Goal: Task Accomplishment & Management: Manage account settings

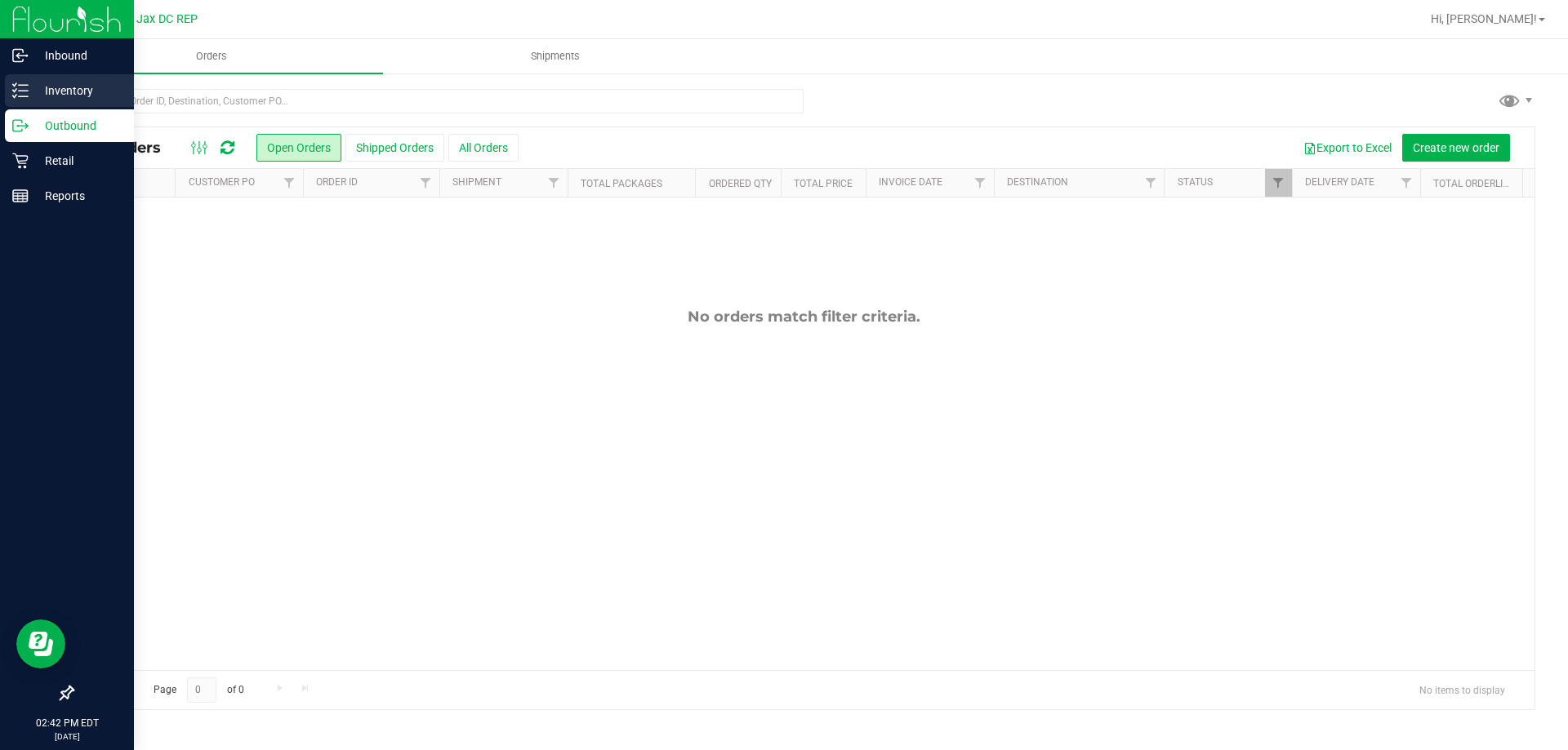
click at [22, 77] on div "Inventory" at bounding box center [69, 91] width 129 height 32
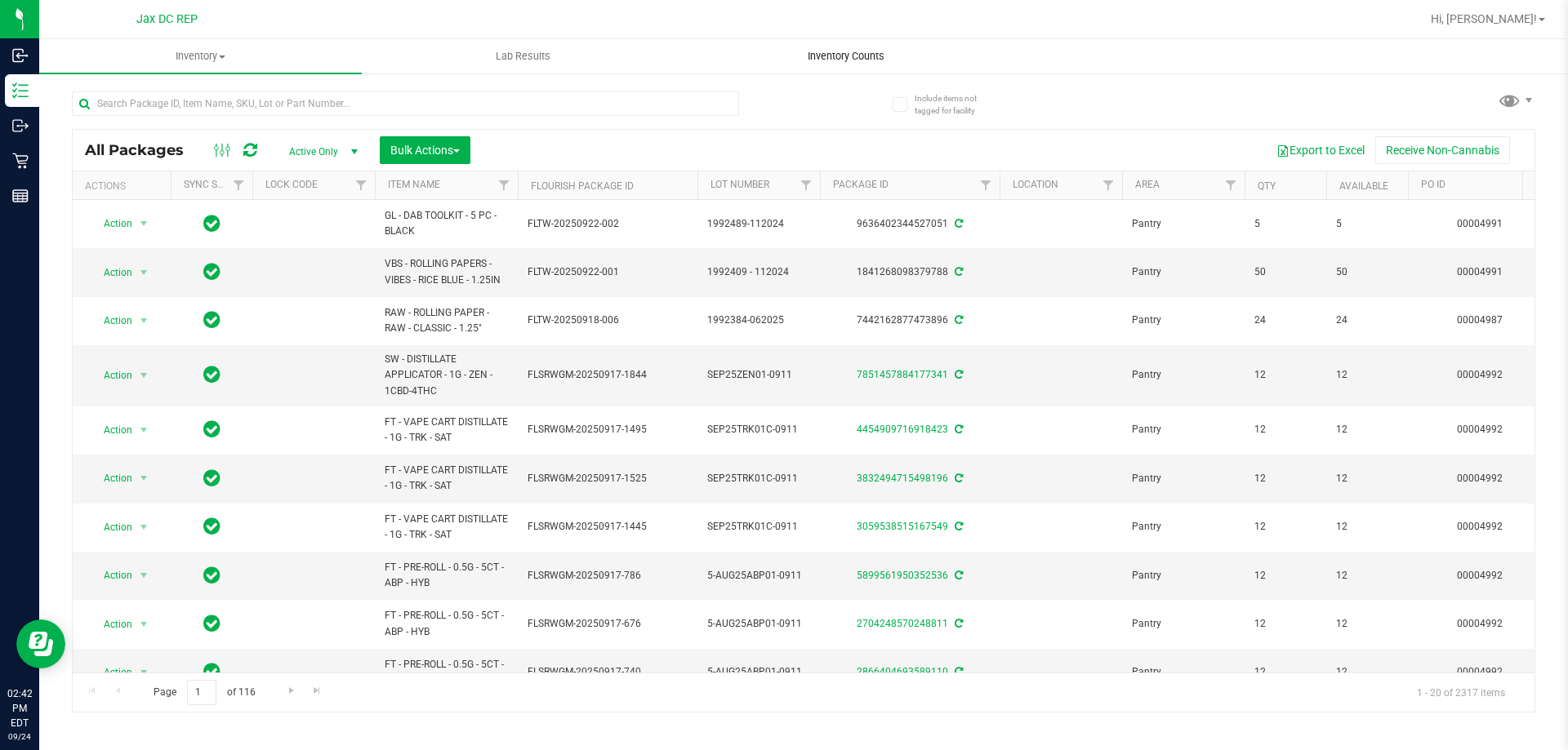
click at [851, 54] on span "Inventory Counts" at bounding box center [845, 55] width 121 height 14
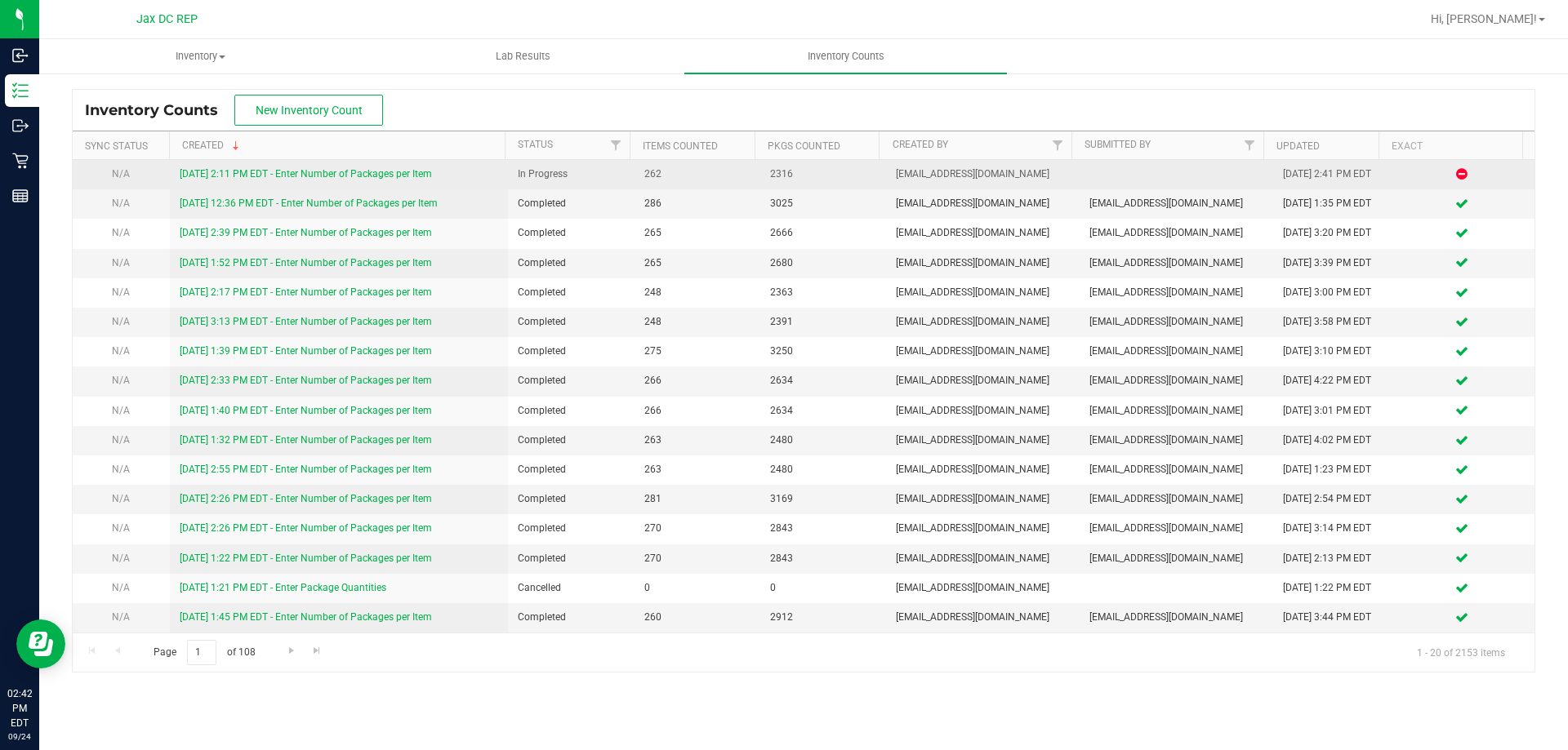
click at [371, 172] on link "[DATE] 2:11 PM EDT - Enter Number of Packages per Item" at bounding box center [305, 173] width 253 height 11
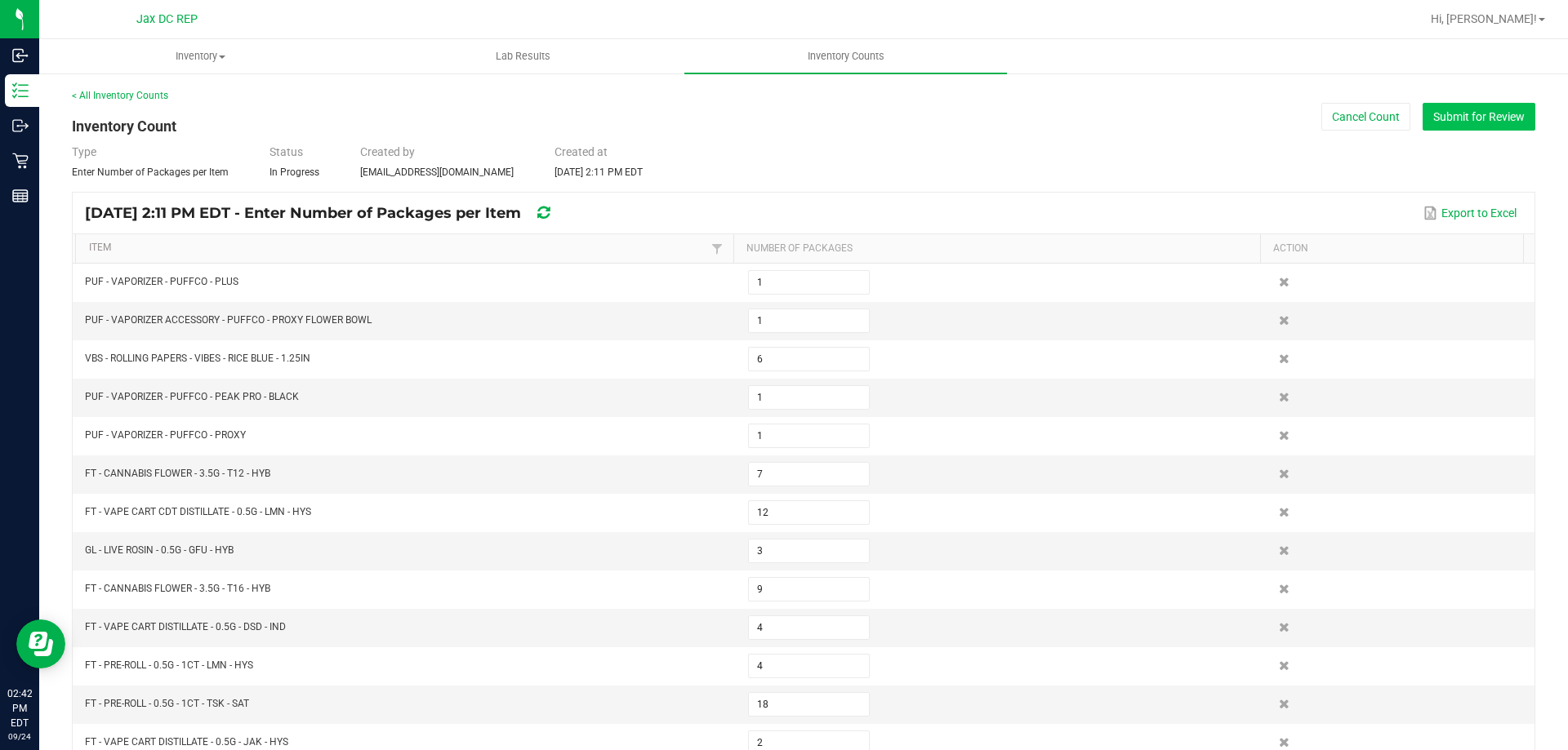
click at [1496, 126] on button "Submit for Review" at bounding box center [1478, 116] width 112 height 28
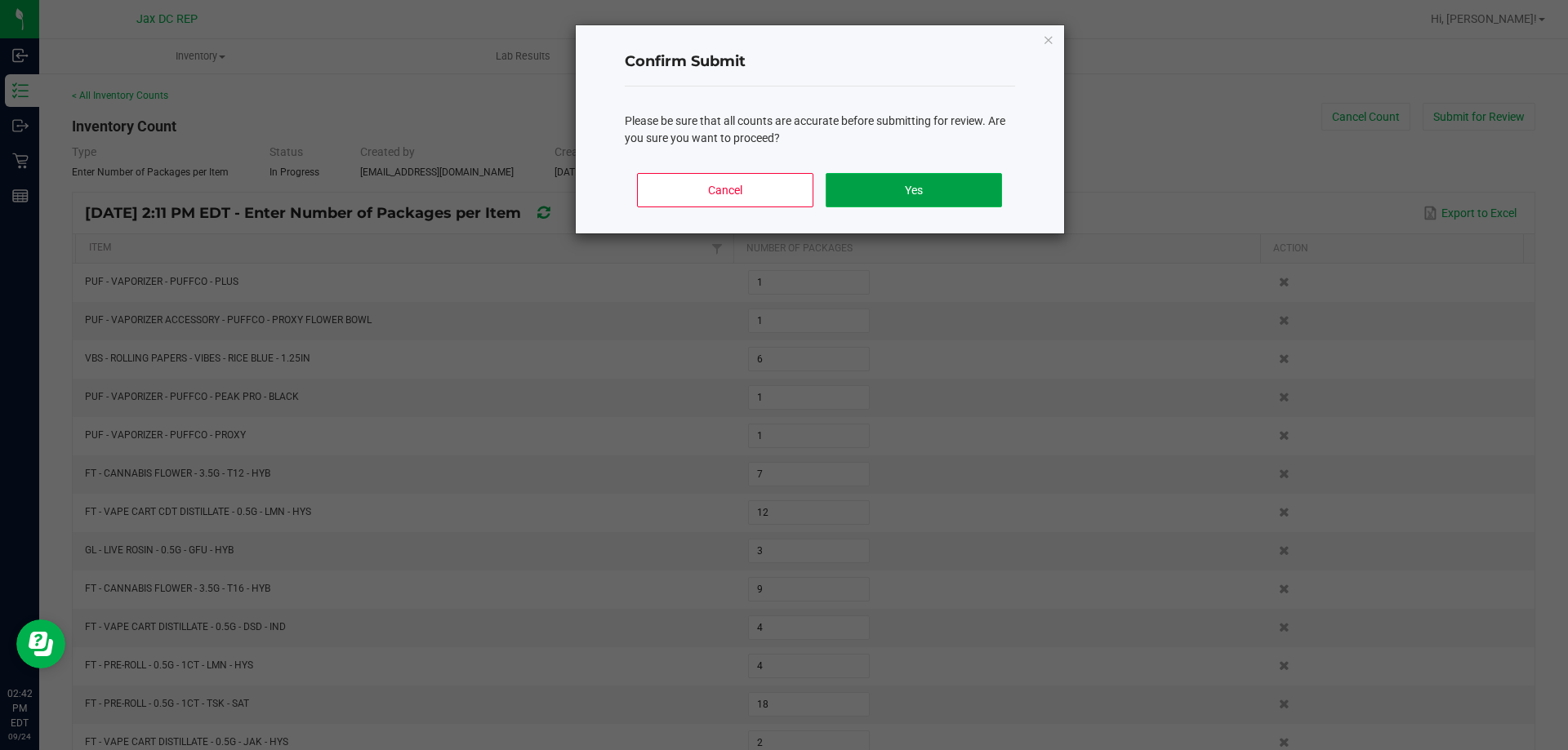
click at [911, 205] on button "Yes" at bounding box center [913, 191] width 175 height 34
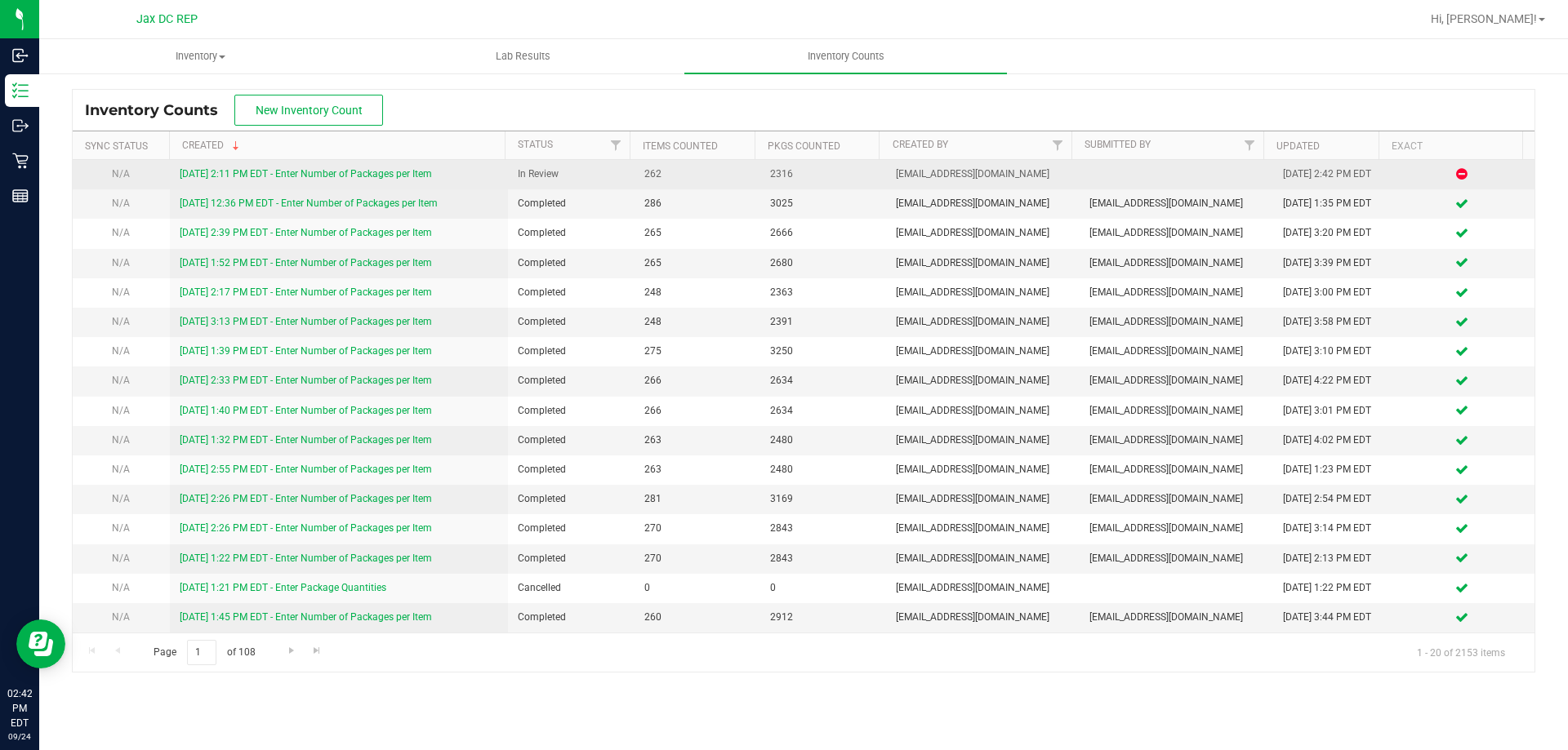
click at [398, 176] on link "[DATE] 2:11 PM EDT - Enter Number of Packages per Item" at bounding box center [305, 173] width 253 height 11
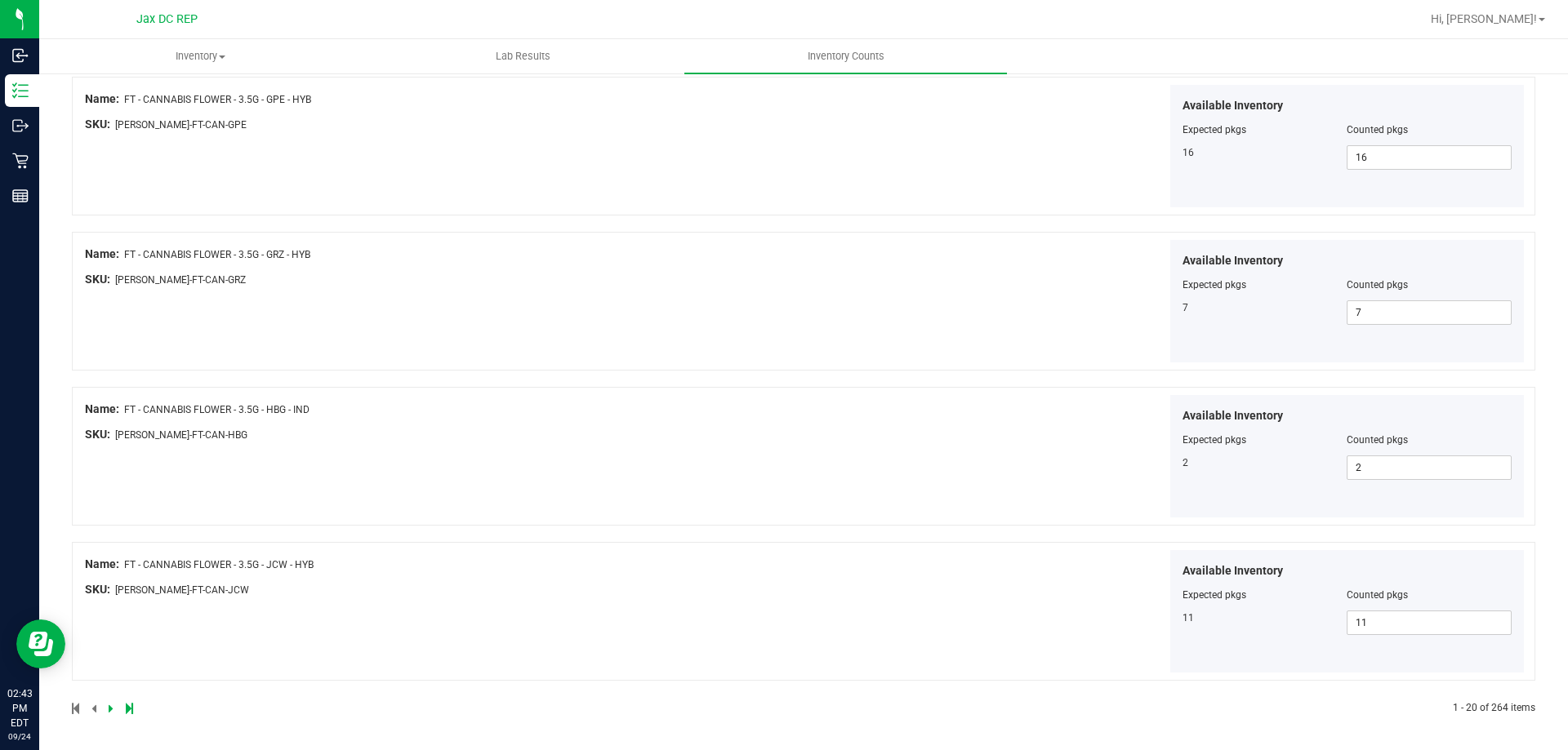
scroll to position [2673, 0]
click at [107, 709] on div at bounding box center [438, 705] width 732 height 14
click at [109, 709] on icon at bounding box center [111, 706] width 5 height 10
click at [109, 706] on icon at bounding box center [111, 706] width 5 height 10
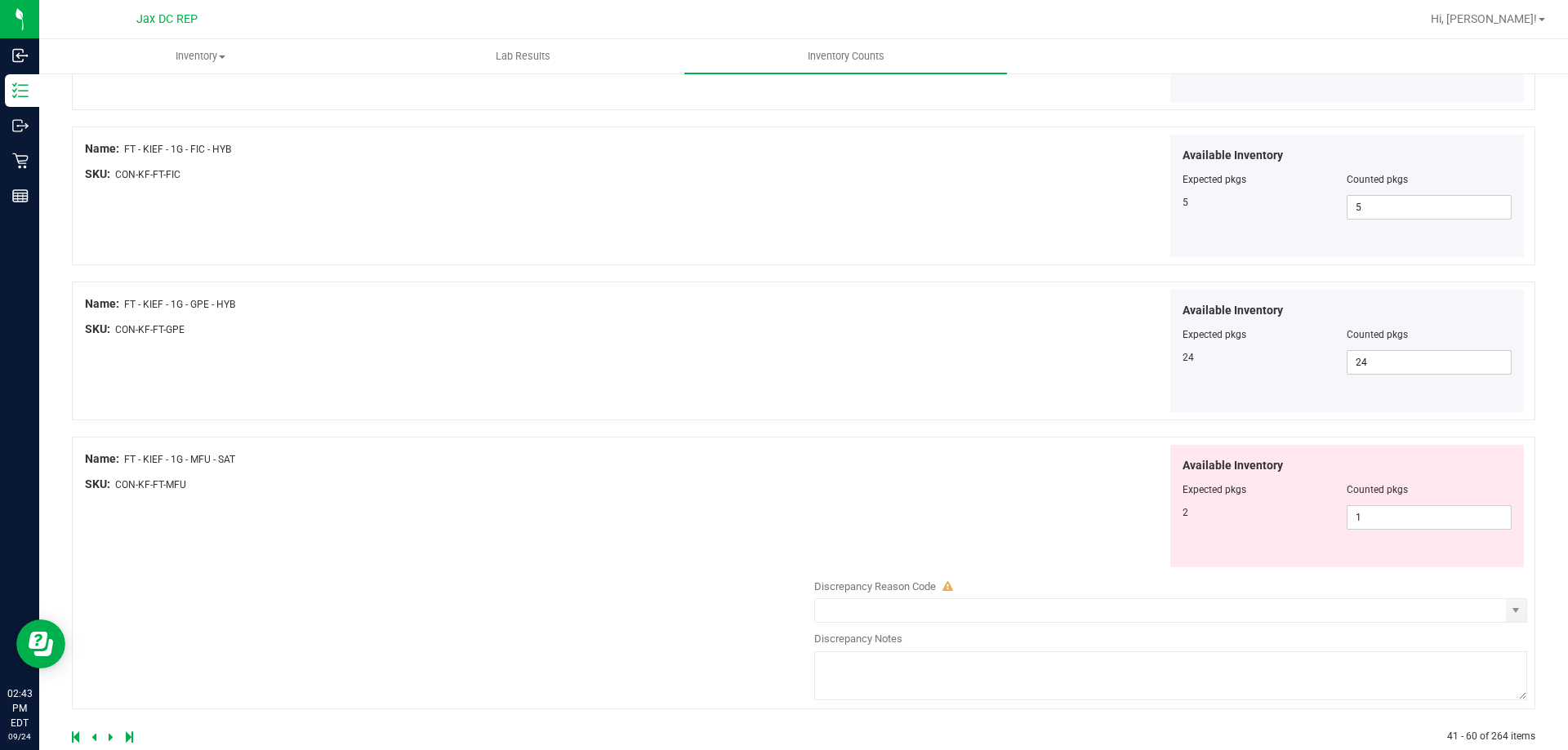
scroll to position [2807, 0]
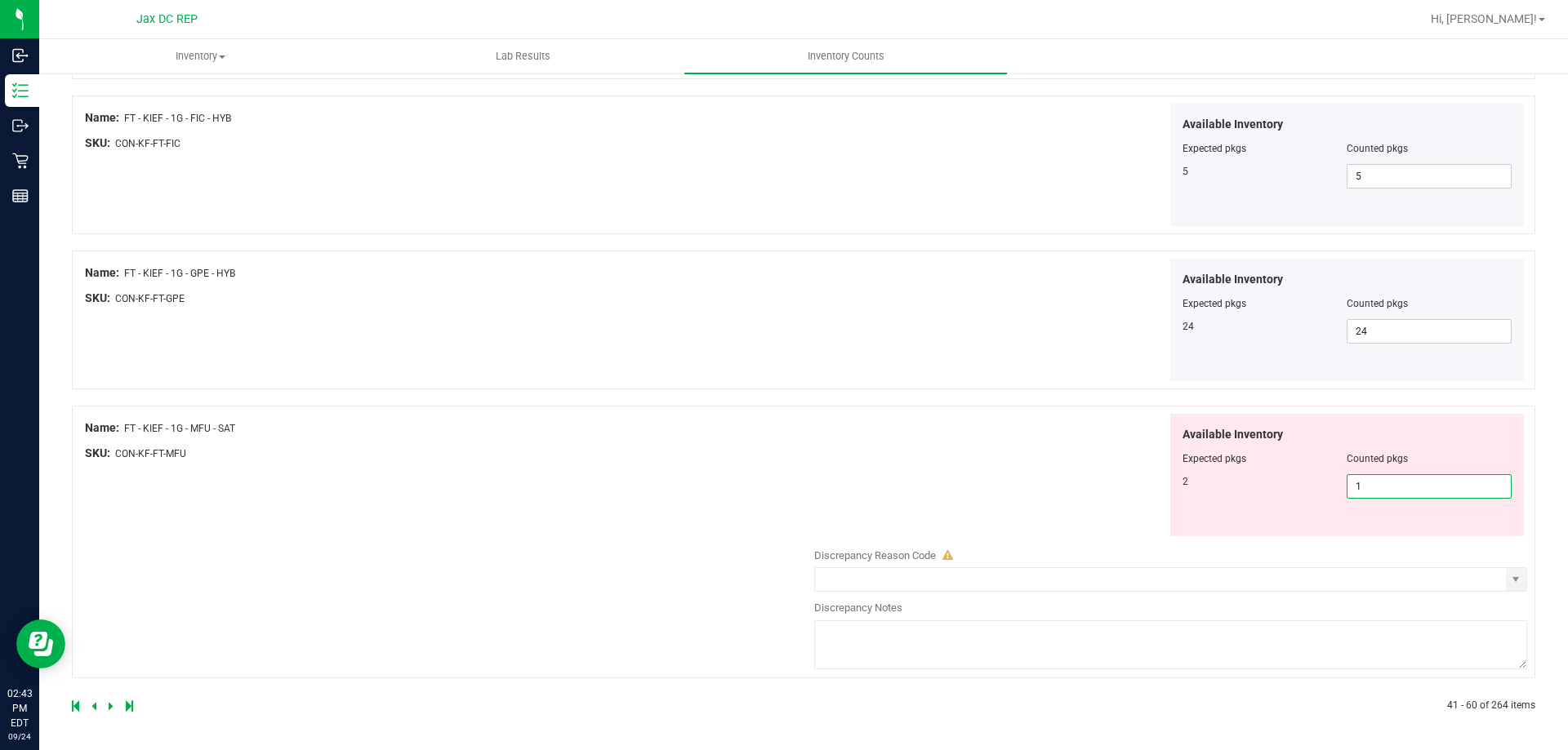
drag, startPoint x: 1369, startPoint y: 493, endPoint x: 1205, endPoint y: 519, distance: 166.0
click at [1205, 519] on div "Available Inventory Expected pkgs Counted pkgs 2 1 1" at bounding box center [1348, 475] width 355 height 123
type input "2"
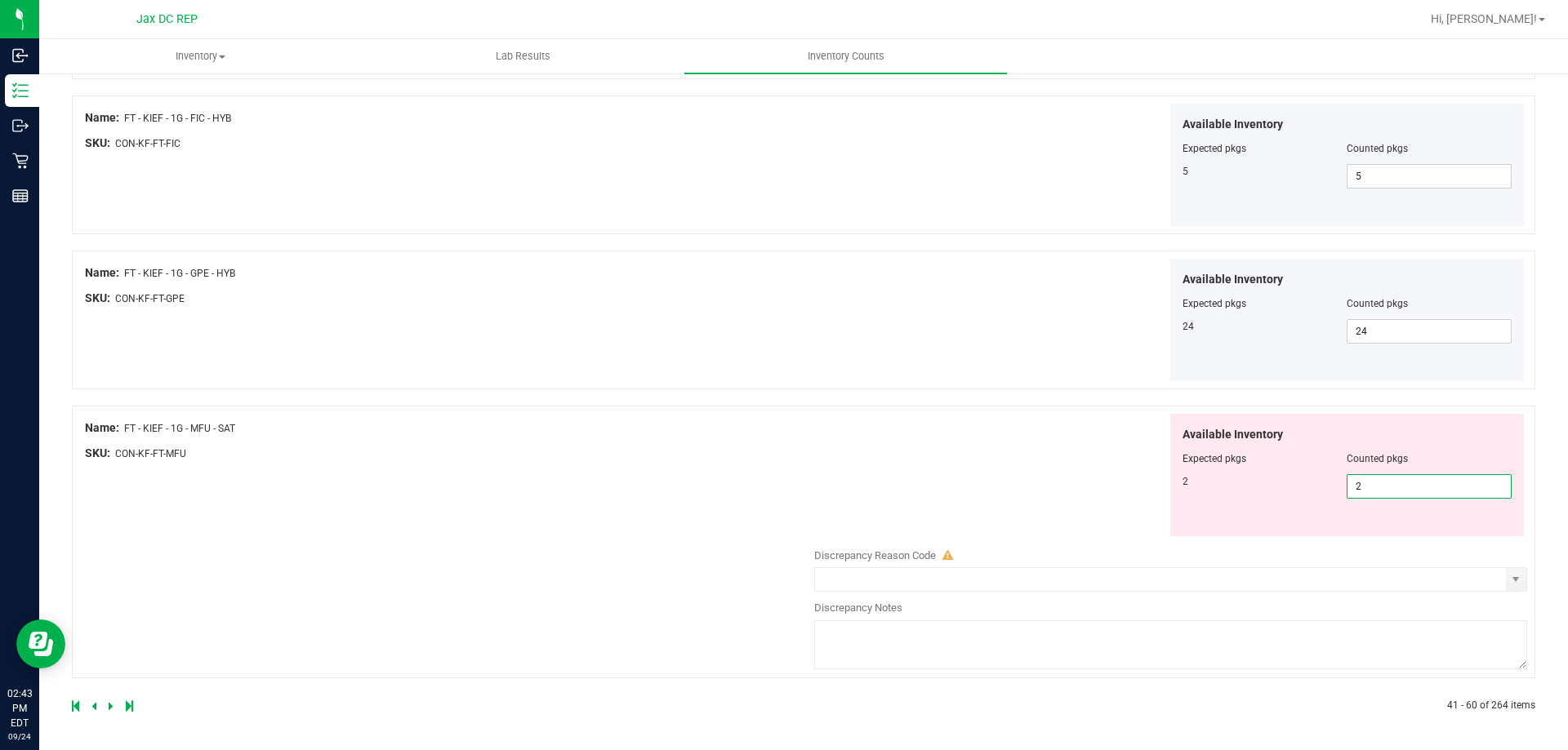
scroll to position [2673, 0]
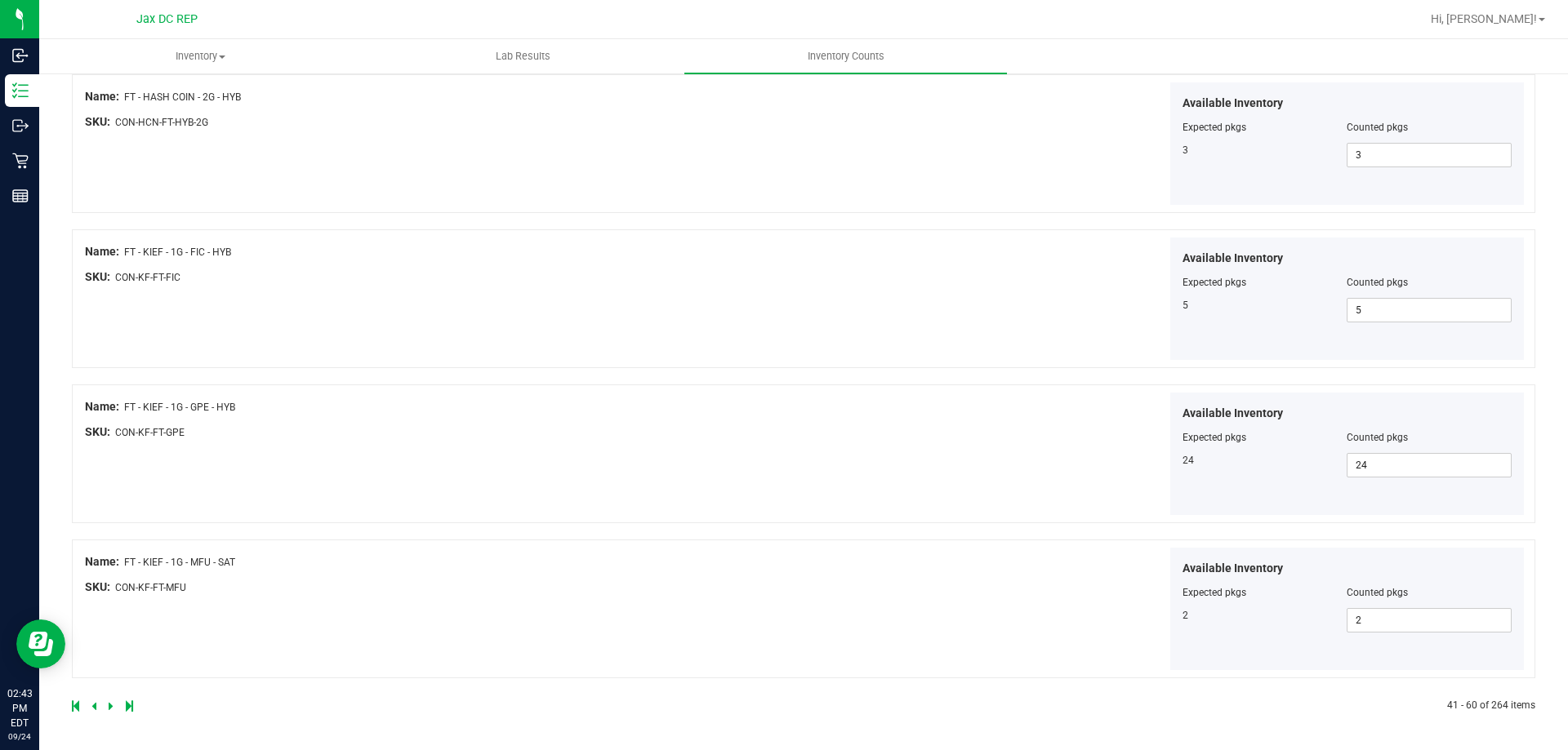
click at [110, 705] on icon at bounding box center [111, 706] width 5 height 10
click at [111, 709] on icon at bounding box center [111, 706] width 5 height 10
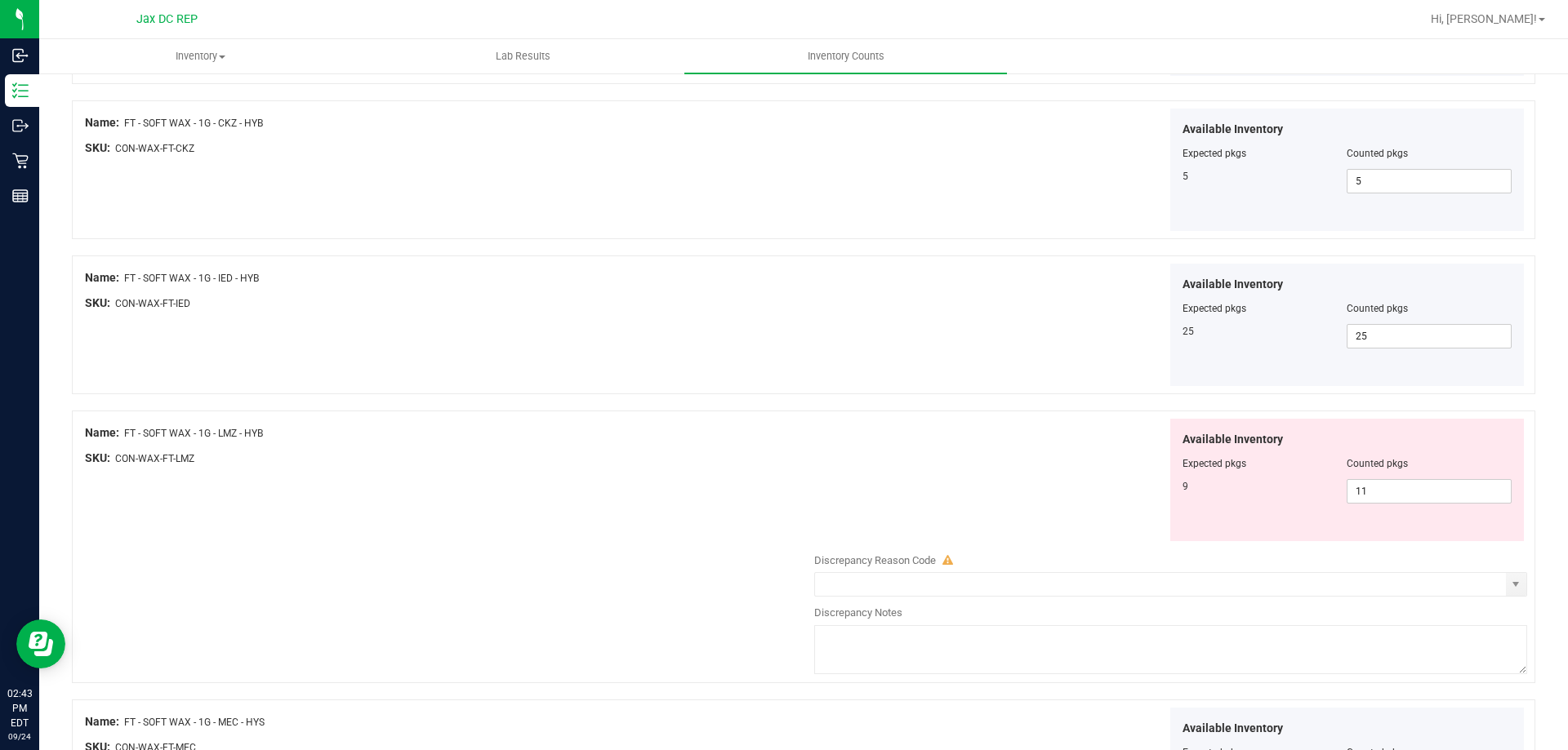
scroll to position [1877, 0]
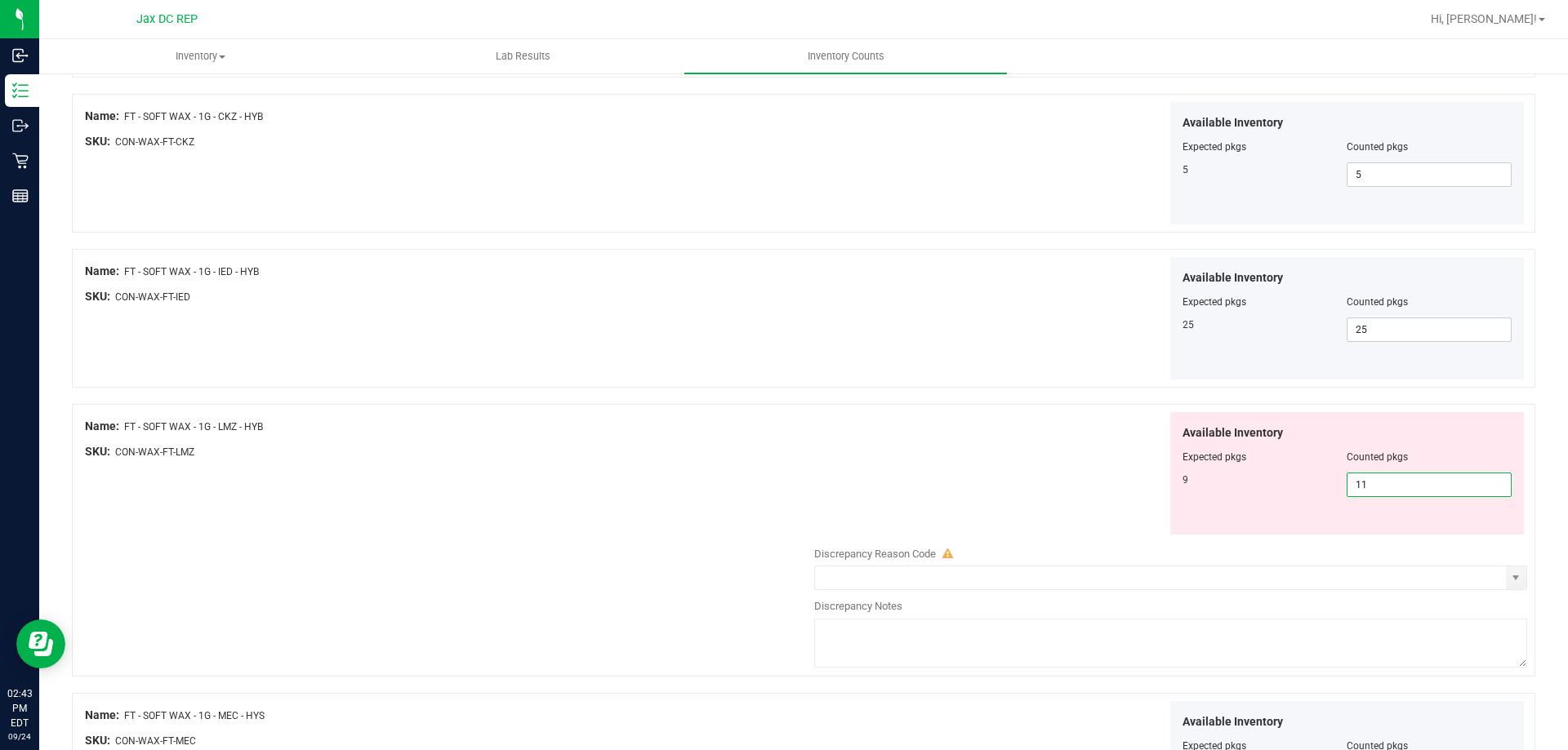
drag, startPoint x: 1394, startPoint y: 482, endPoint x: 1169, endPoint y: 482, distance: 225.0
click at [1171, 482] on div "Available Inventory Expected pkgs Counted pkgs 9 11 11" at bounding box center [1348, 474] width 355 height 123
type input "9"
click at [1131, 494] on div "Available Inventory Expected pkgs Counted pkgs 9 9 9" at bounding box center [1167, 474] width 721 height 123
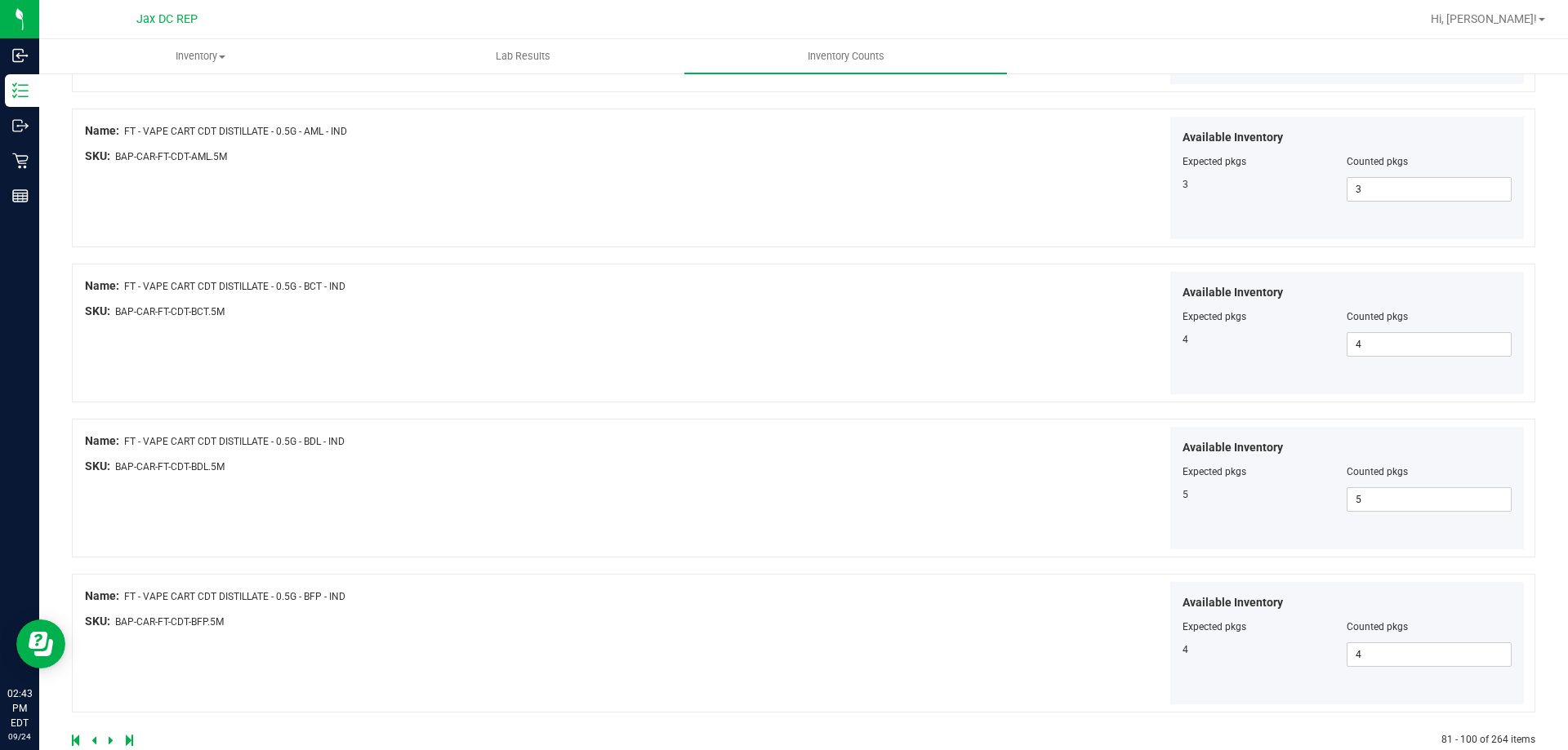
scroll to position [2673, 0]
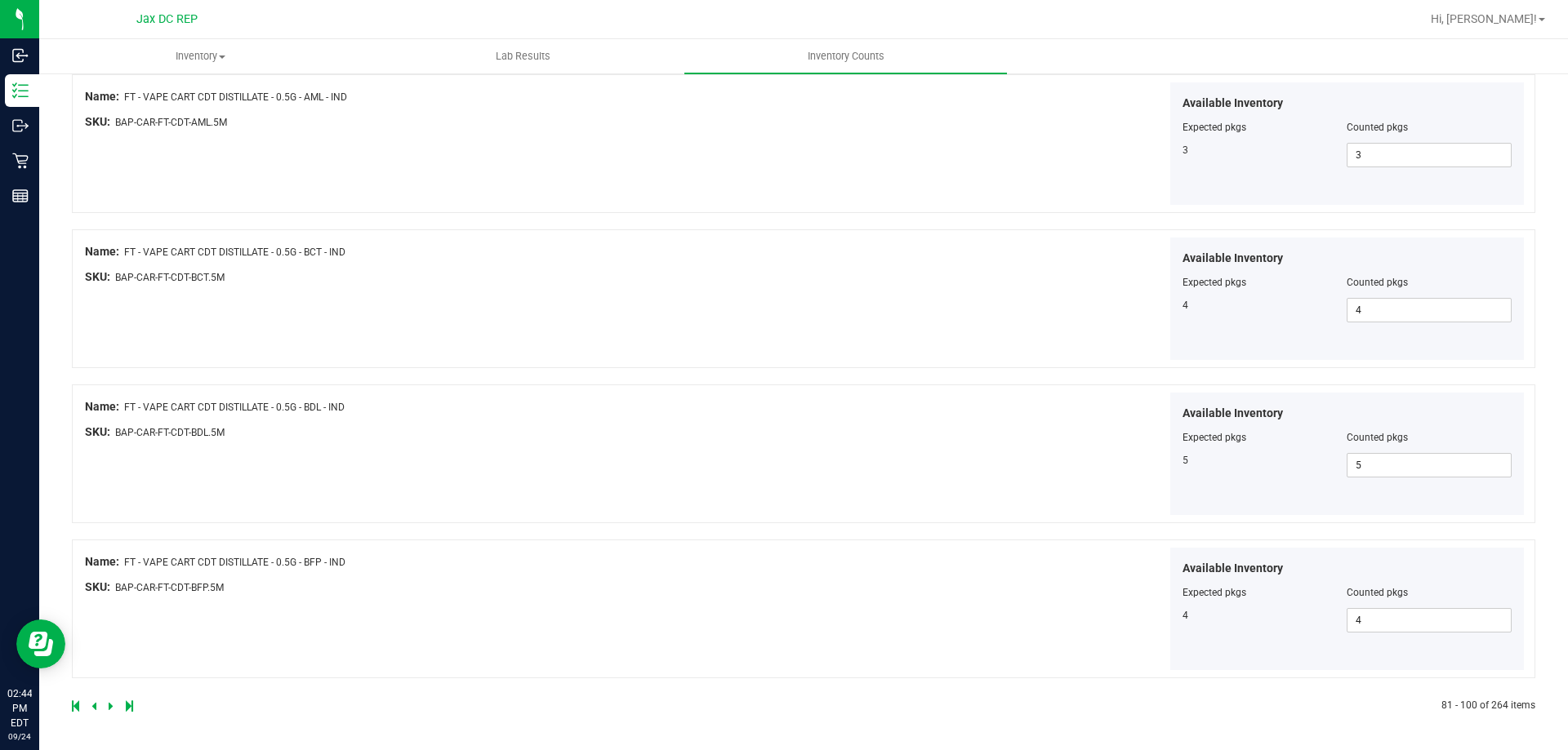
click at [109, 708] on icon at bounding box center [111, 706] width 5 height 10
click at [112, 709] on icon at bounding box center [111, 706] width 5 height 10
click at [112, 705] on icon at bounding box center [111, 706] width 5 height 10
click at [109, 709] on icon at bounding box center [111, 706] width 5 height 10
click at [111, 704] on icon at bounding box center [111, 706] width 5 height 10
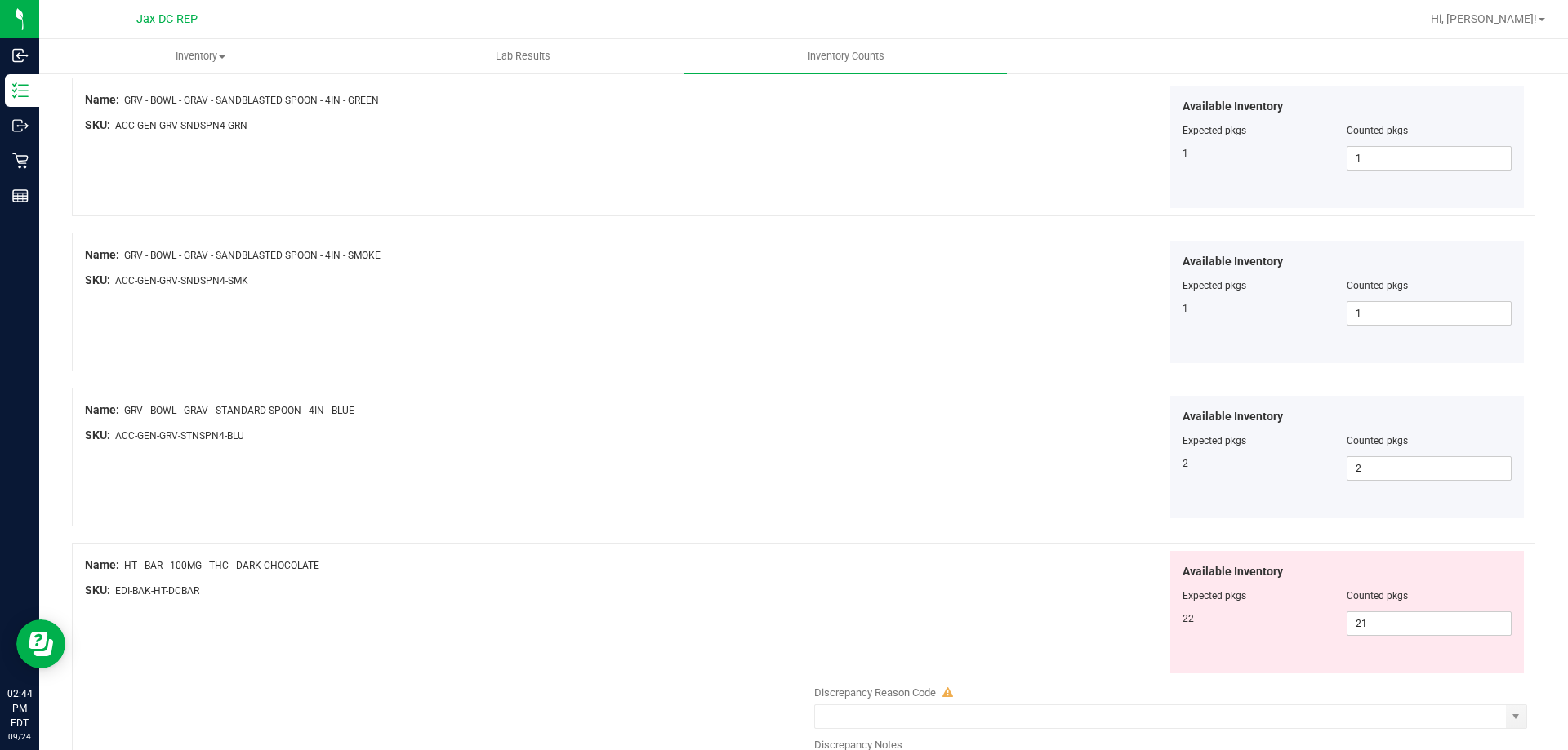
scroll to position [2776, 0]
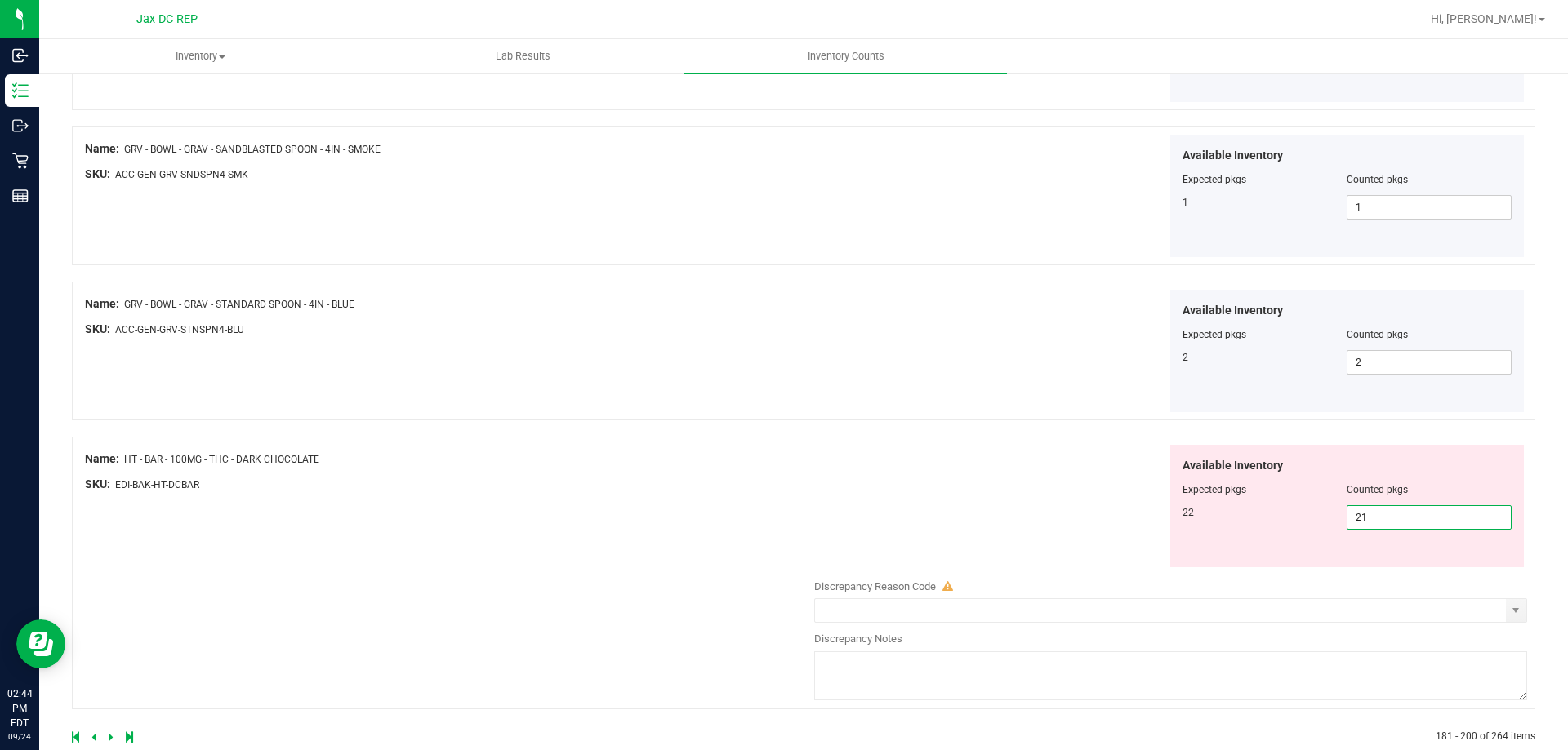
drag, startPoint x: 1394, startPoint y: 518, endPoint x: 1164, endPoint y: 533, distance: 230.5
click at [1171, 533] on div "Available Inventory Expected pkgs Counted pkgs 22 21 21" at bounding box center [1348, 506] width 355 height 123
type input "22"
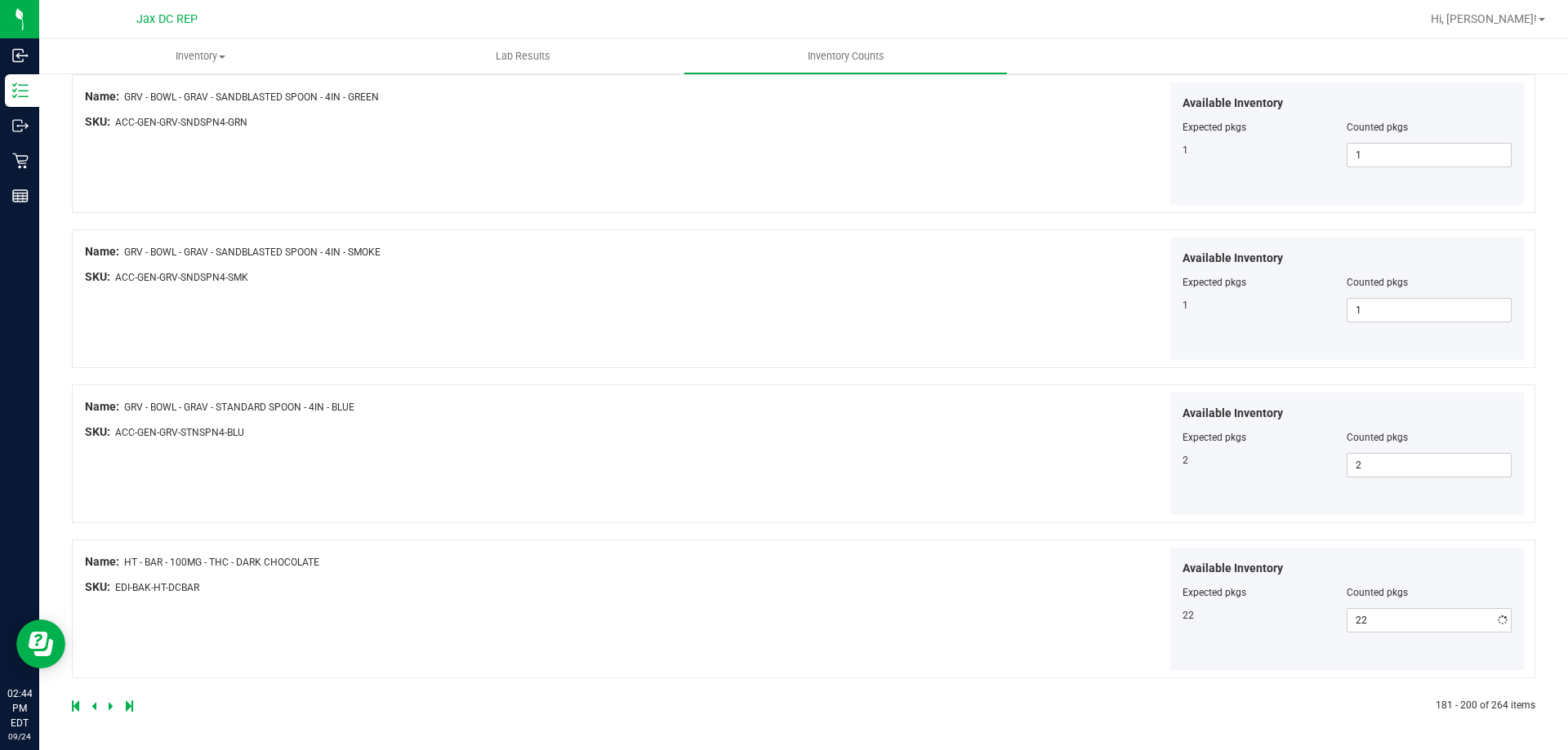
scroll to position [2673, 0]
click at [110, 707] on icon at bounding box center [111, 706] width 5 height 10
click at [109, 708] on icon at bounding box center [111, 706] width 5 height 10
click at [106, 704] on div at bounding box center [438, 705] width 732 height 14
click at [110, 704] on icon at bounding box center [111, 706] width 5 height 10
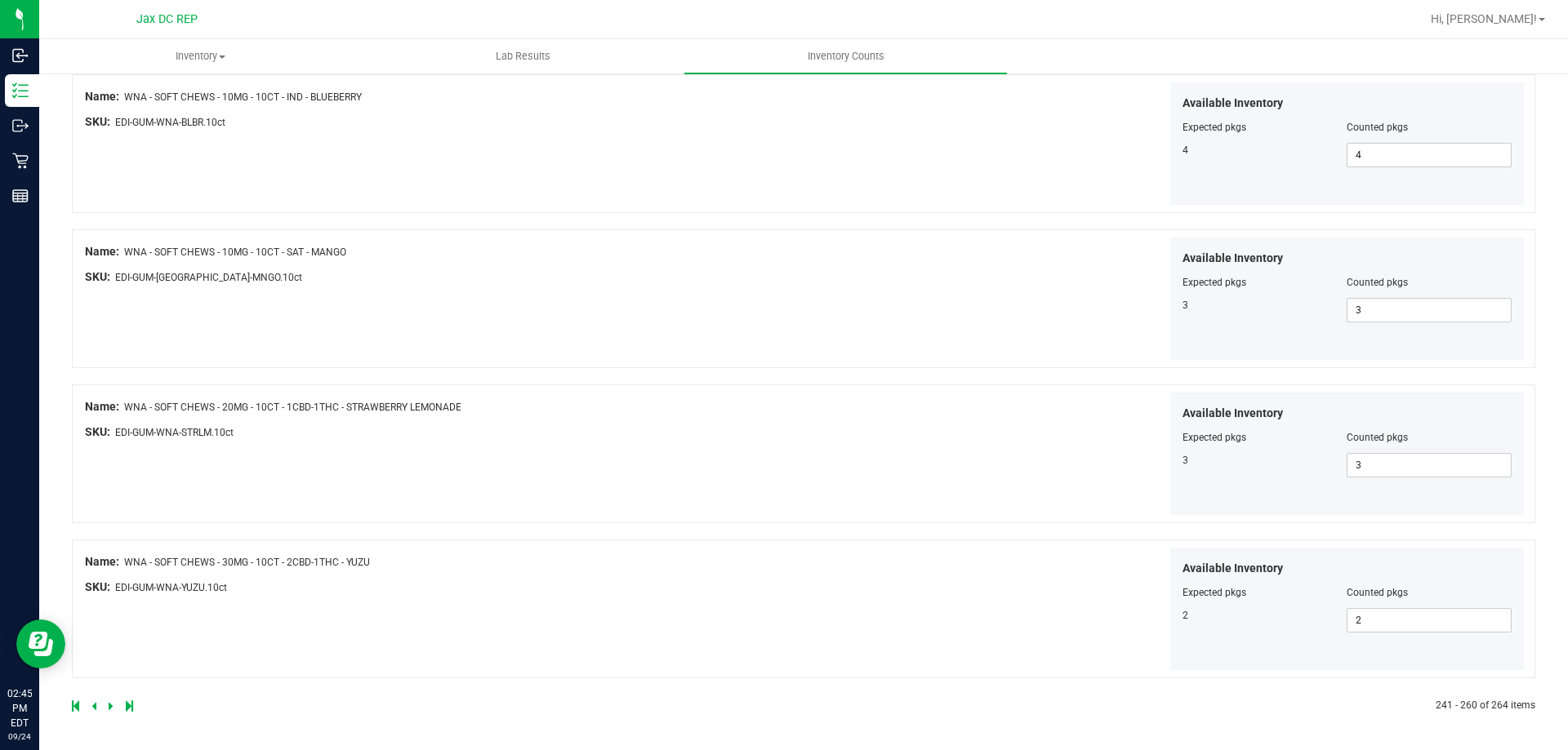
click at [111, 703] on icon at bounding box center [111, 706] width 5 height 10
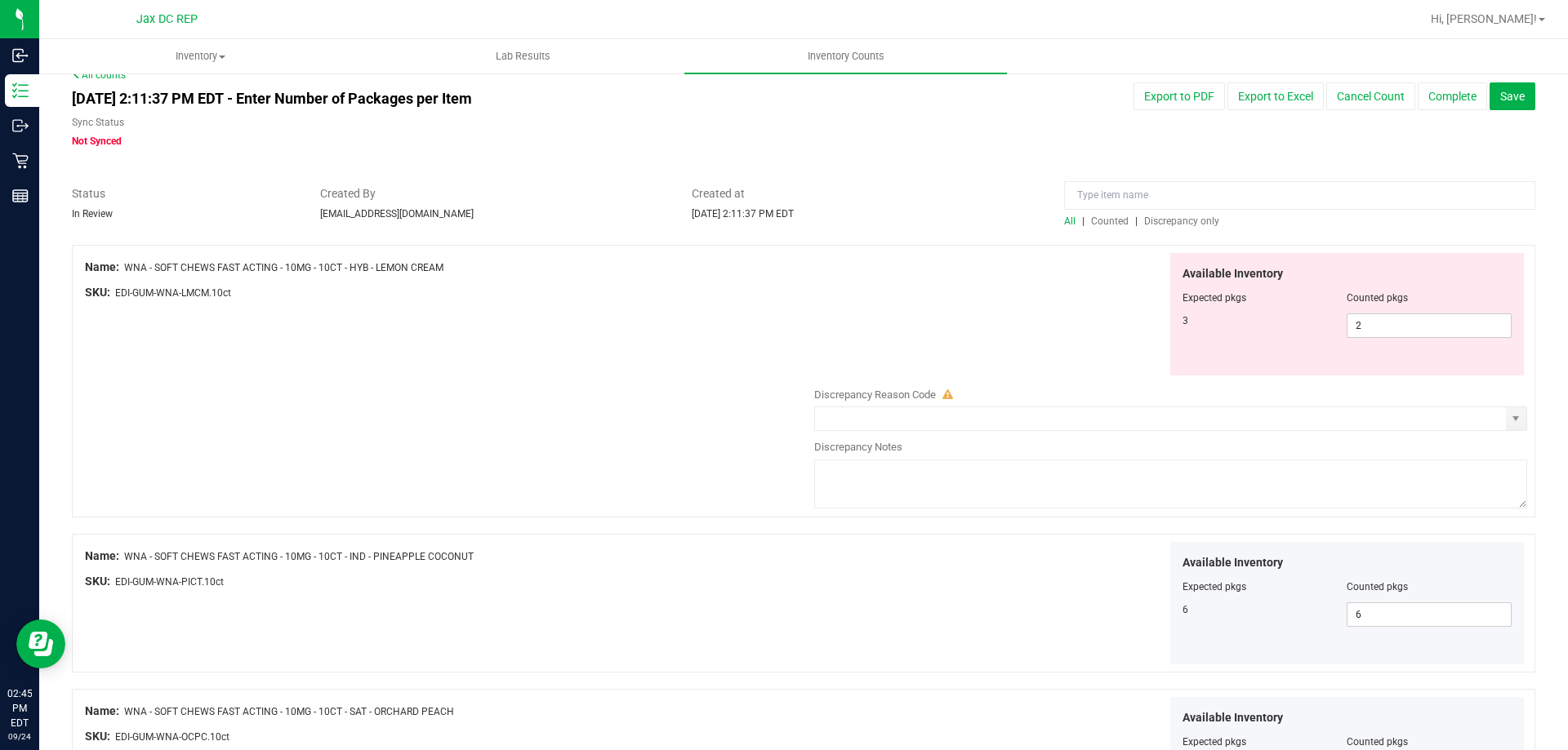
scroll to position [0, 0]
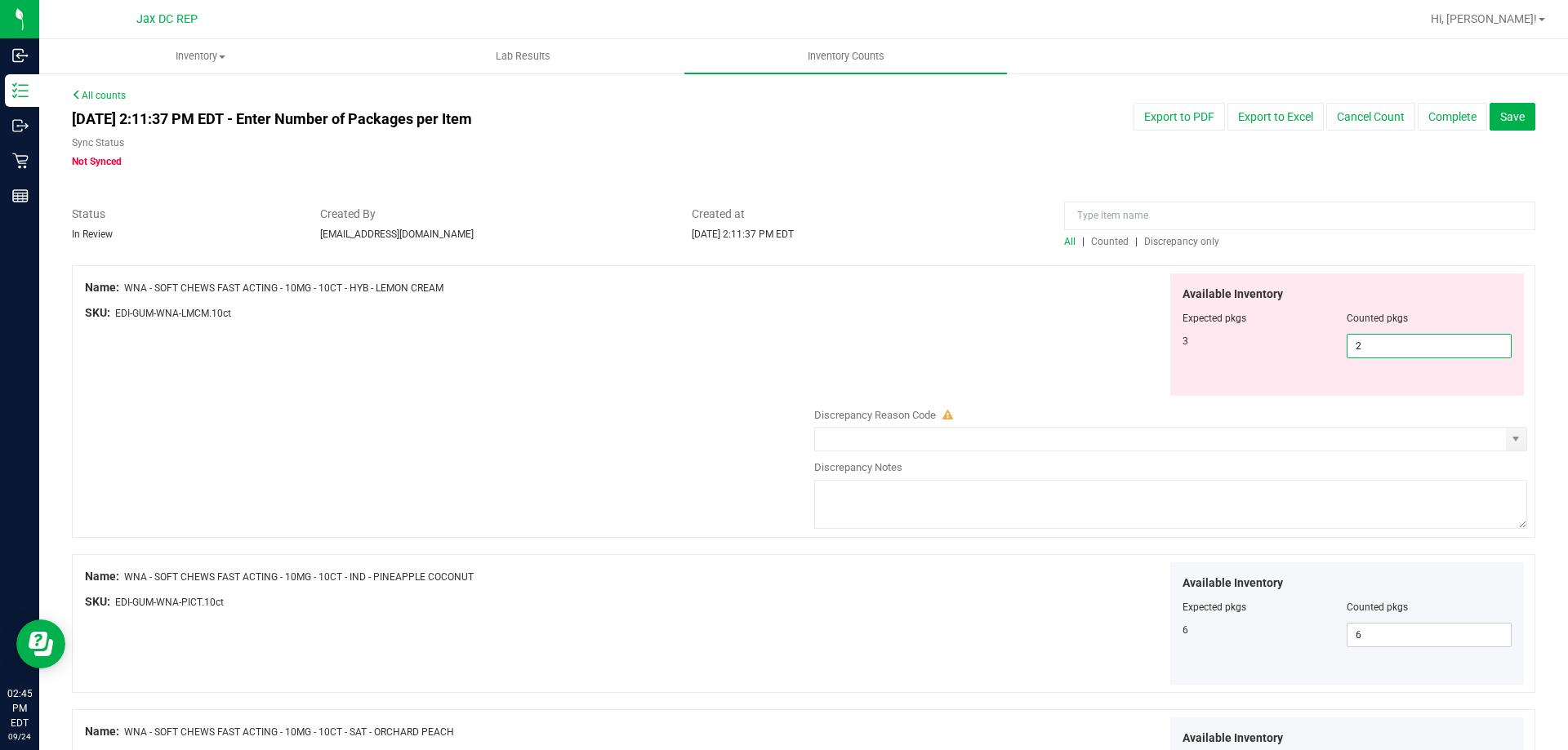
drag, startPoint x: 1357, startPoint y: 351, endPoint x: 1055, endPoint y: 360, distance: 302.1
click at [1069, 360] on div "Available Inventory Expected pkgs Counted pkgs 3 2 2" at bounding box center [1167, 334] width 721 height 123
type input "3"
click at [931, 350] on div "Available Inventory Expected pkgs Counted pkgs 3 3 3" at bounding box center [1167, 334] width 721 height 123
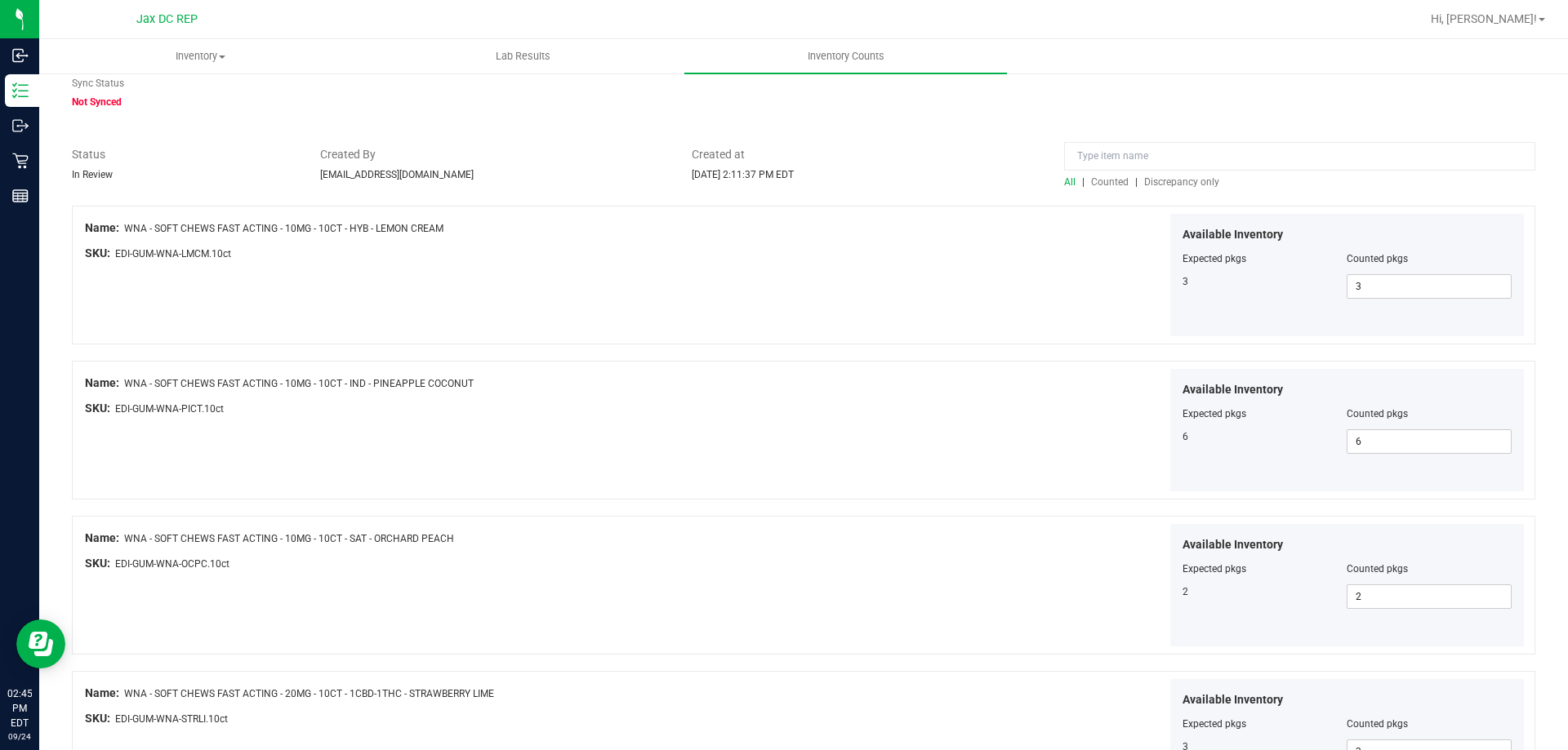
scroll to position [191, 0]
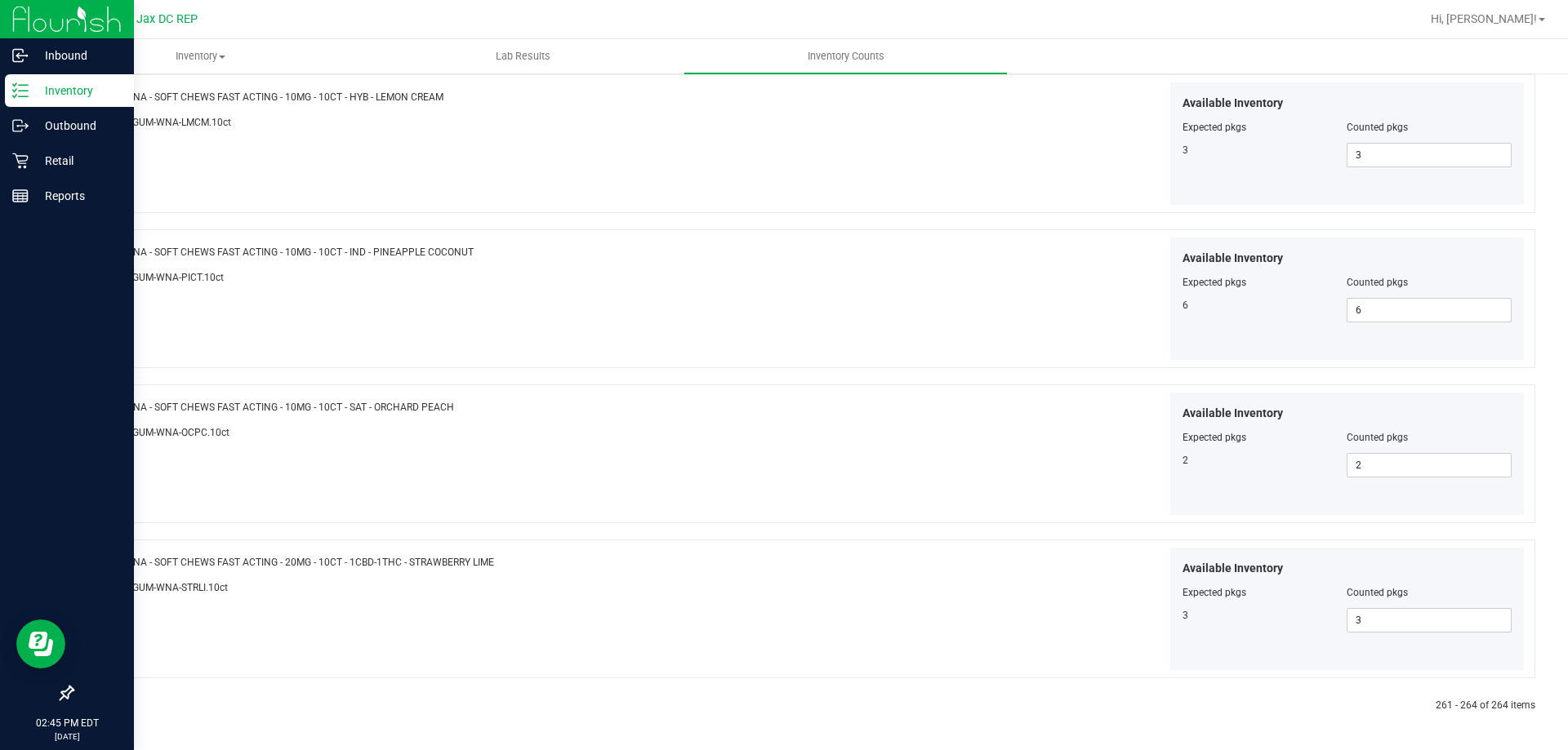
click at [62, 91] on p "Inventory" at bounding box center [77, 91] width 98 height 20
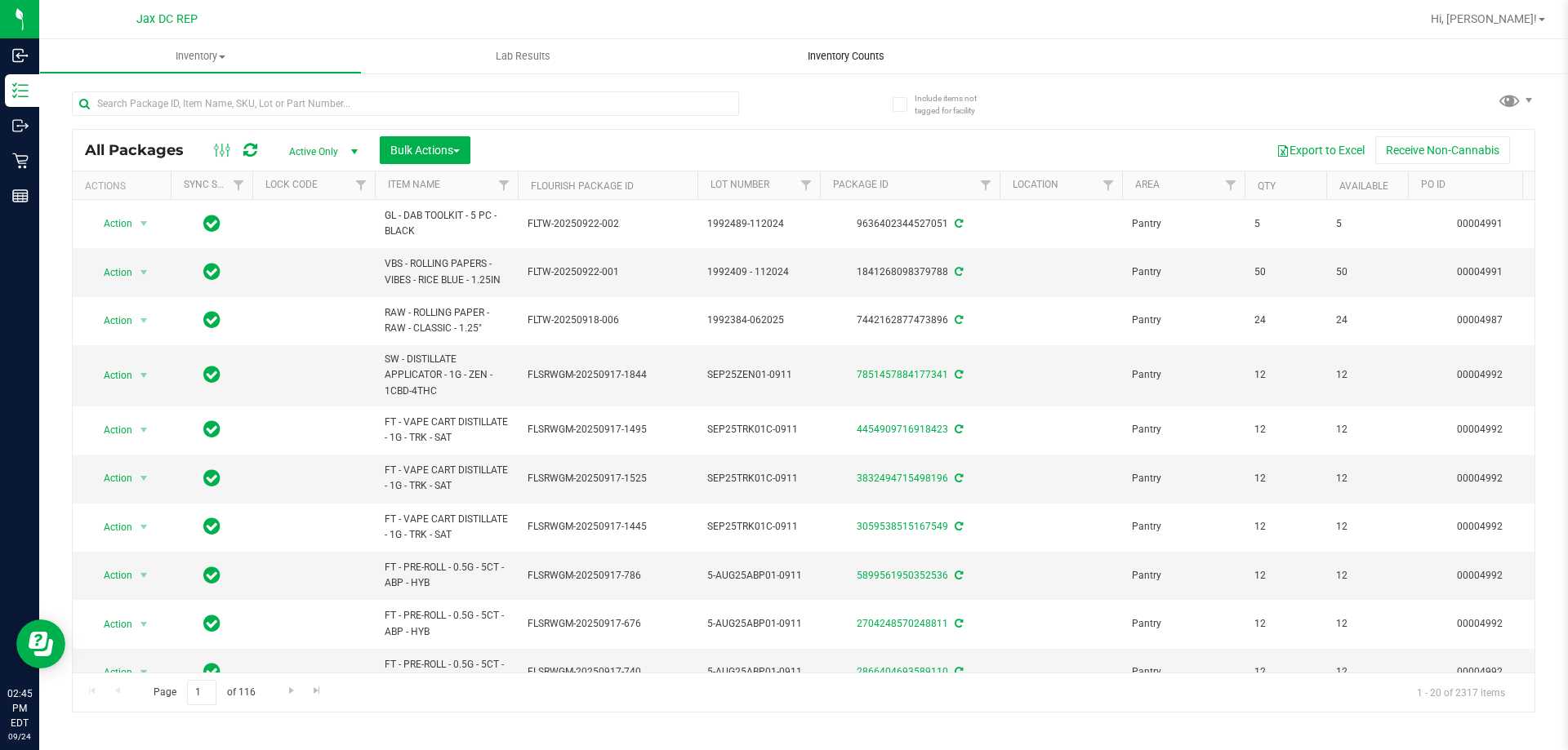
click at [846, 53] on span "Inventory Counts" at bounding box center [845, 55] width 121 height 14
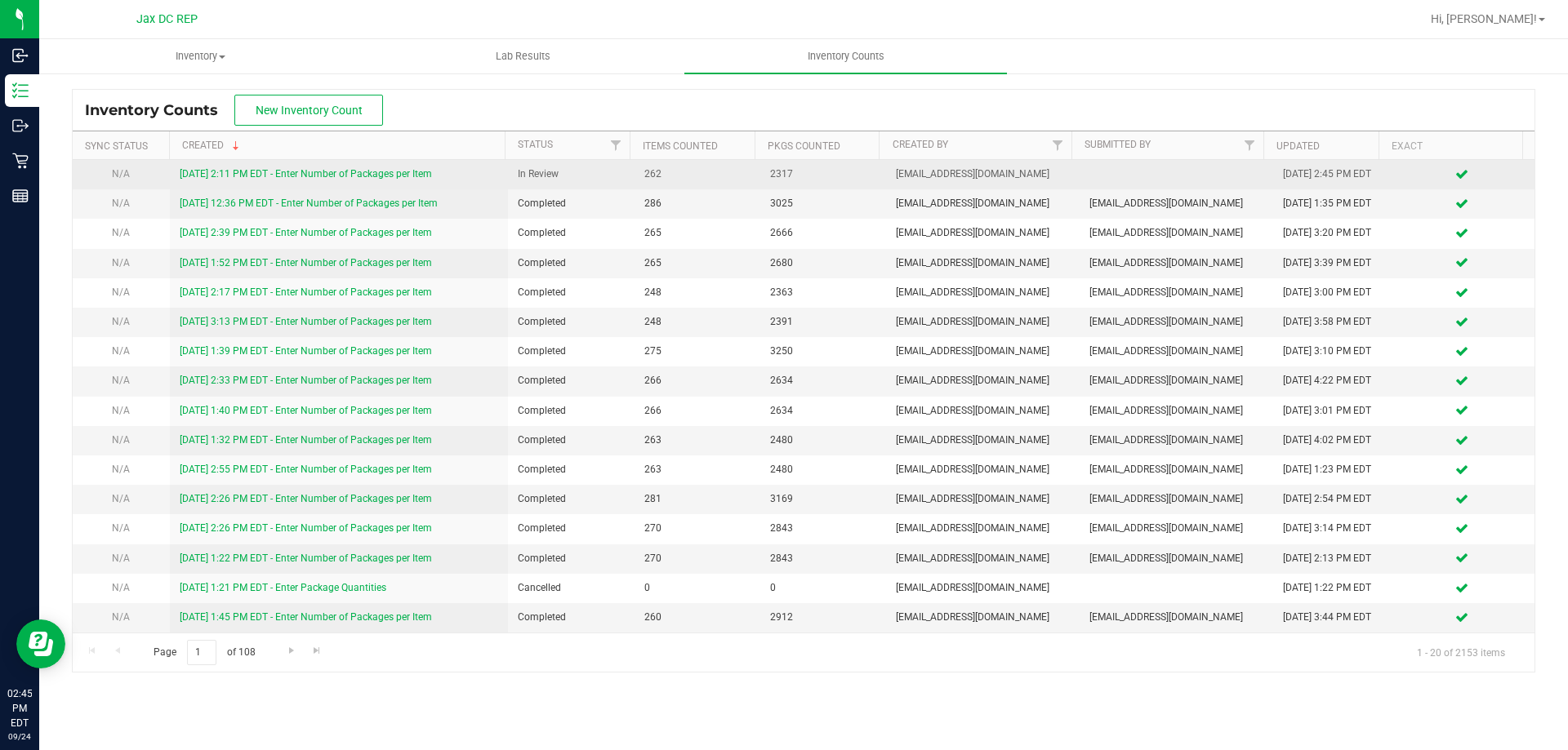
click at [274, 172] on link "[DATE] 2:11 PM EDT - Enter Number of Packages per Item" at bounding box center [305, 173] width 253 height 11
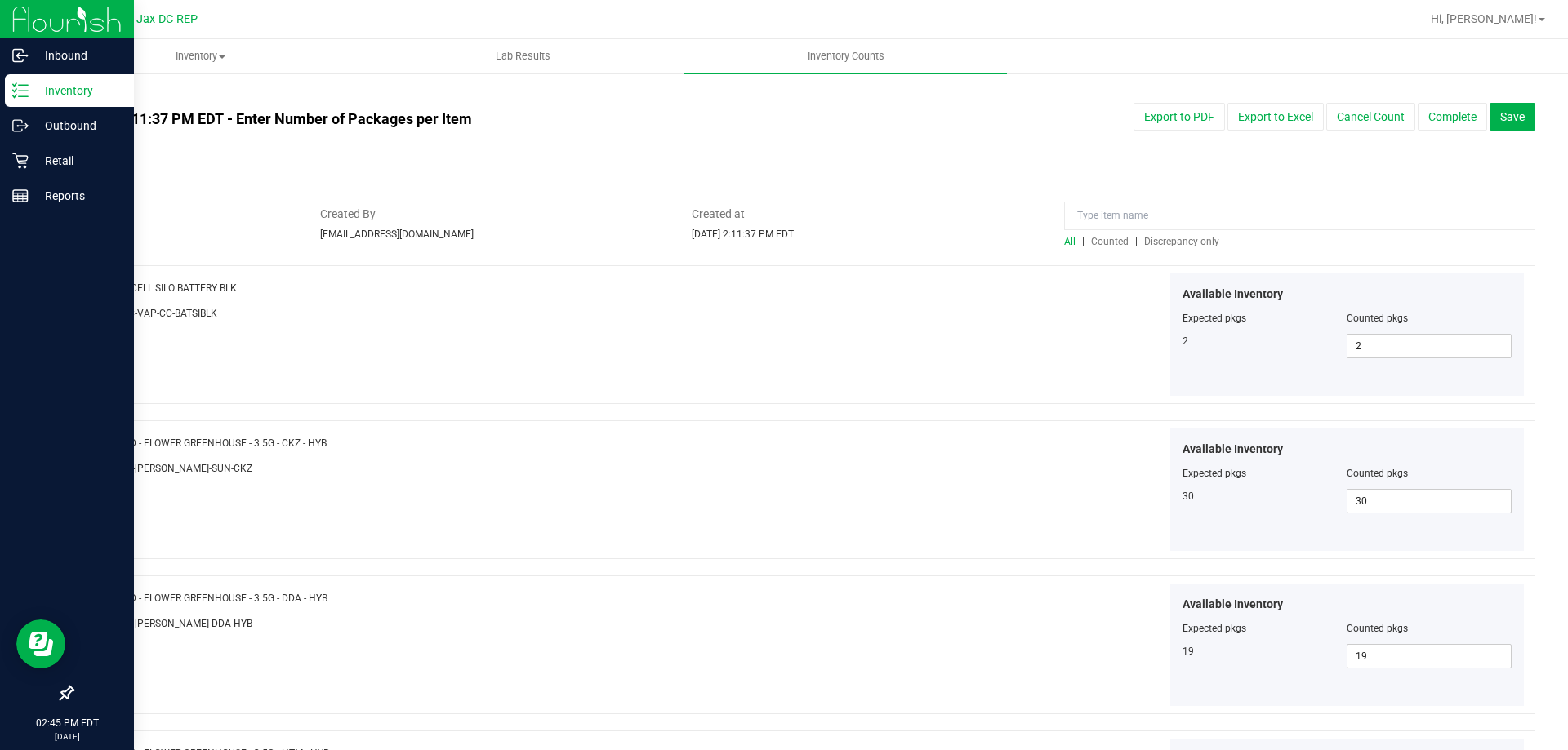
click at [26, 91] on line at bounding box center [23, 91] width 9 height 0
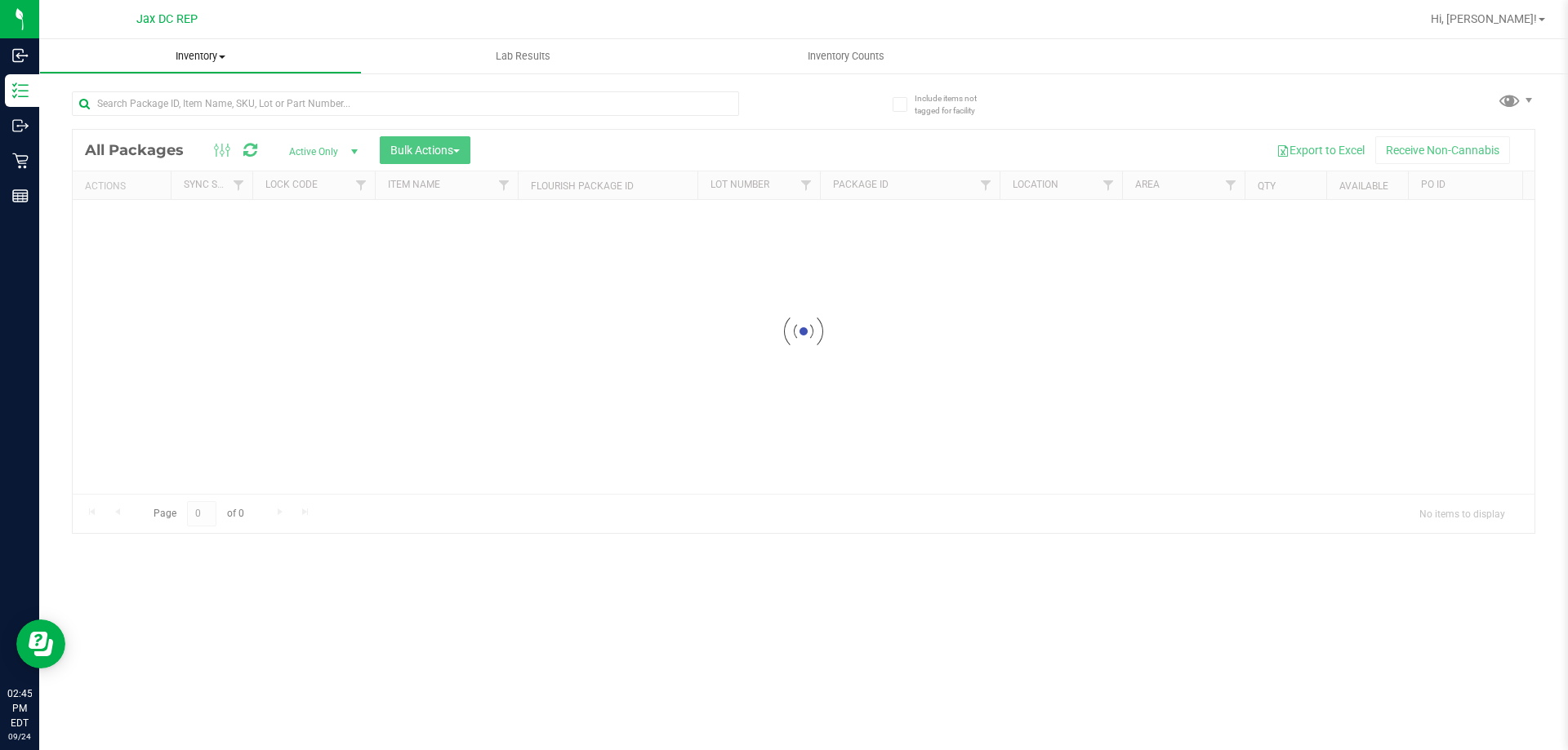
click at [221, 61] on span "Inventory" at bounding box center [200, 55] width 321 height 14
click at [162, 112] on li "All inventory" at bounding box center [200, 118] width 322 height 20
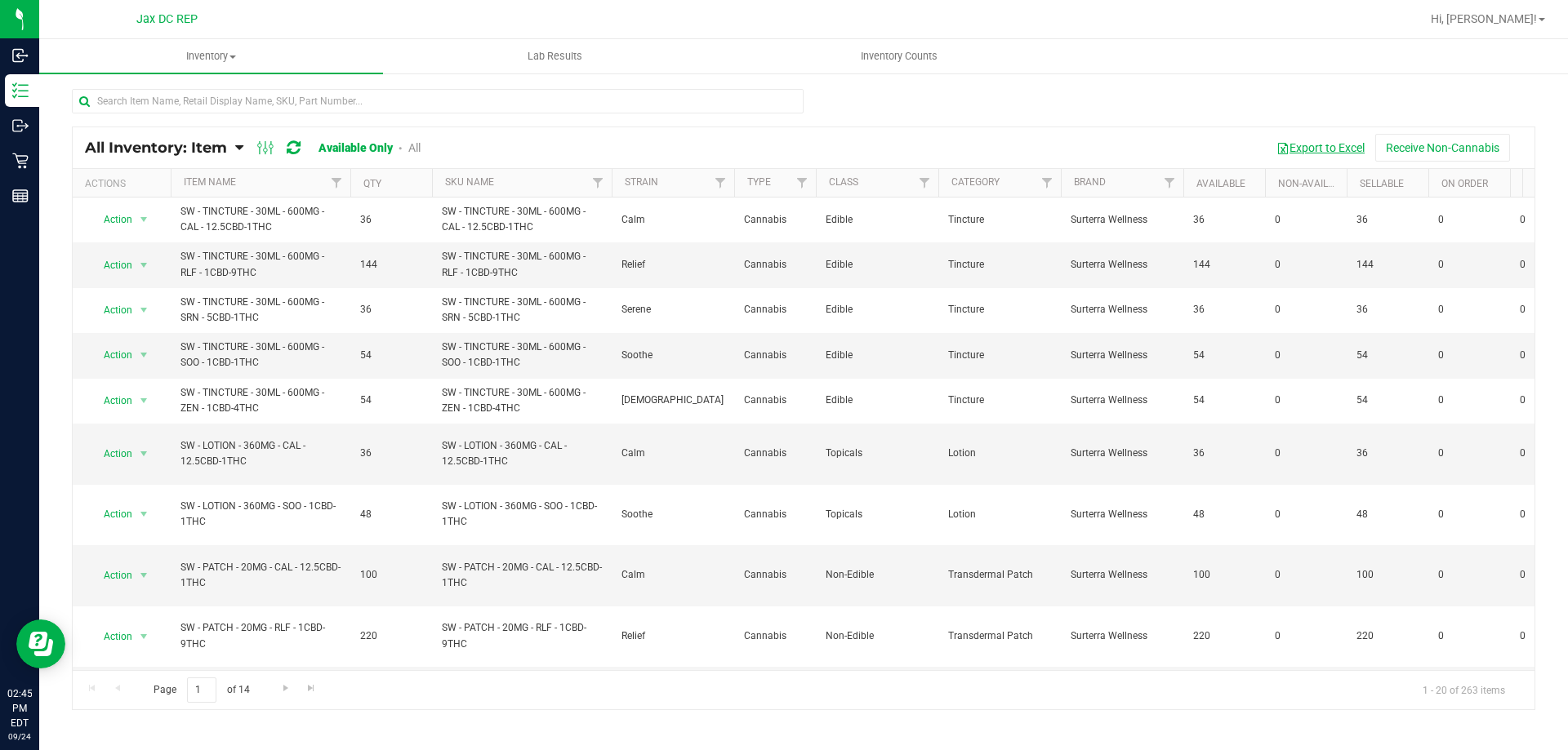
click at [1294, 143] on button "Export to Excel" at bounding box center [1320, 147] width 110 height 28
click at [854, 57] on span "Inventory Counts" at bounding box center [899, 55] width 121 height 14
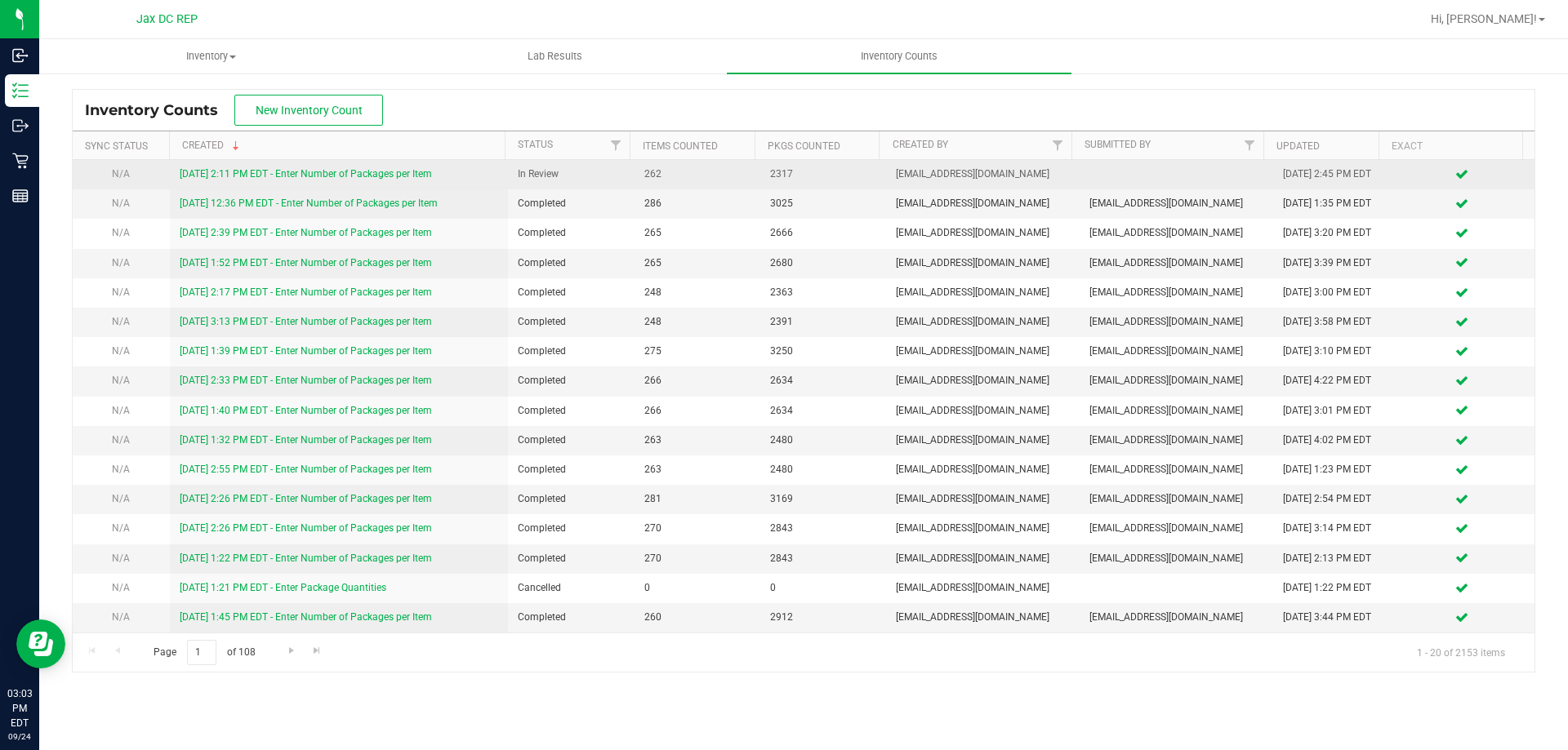
click at [397, 179] on link "[DATE] 2:11 PM EDT - Enter Number of Packages per Item" at bounding box center [305, 173] width 253 height 11
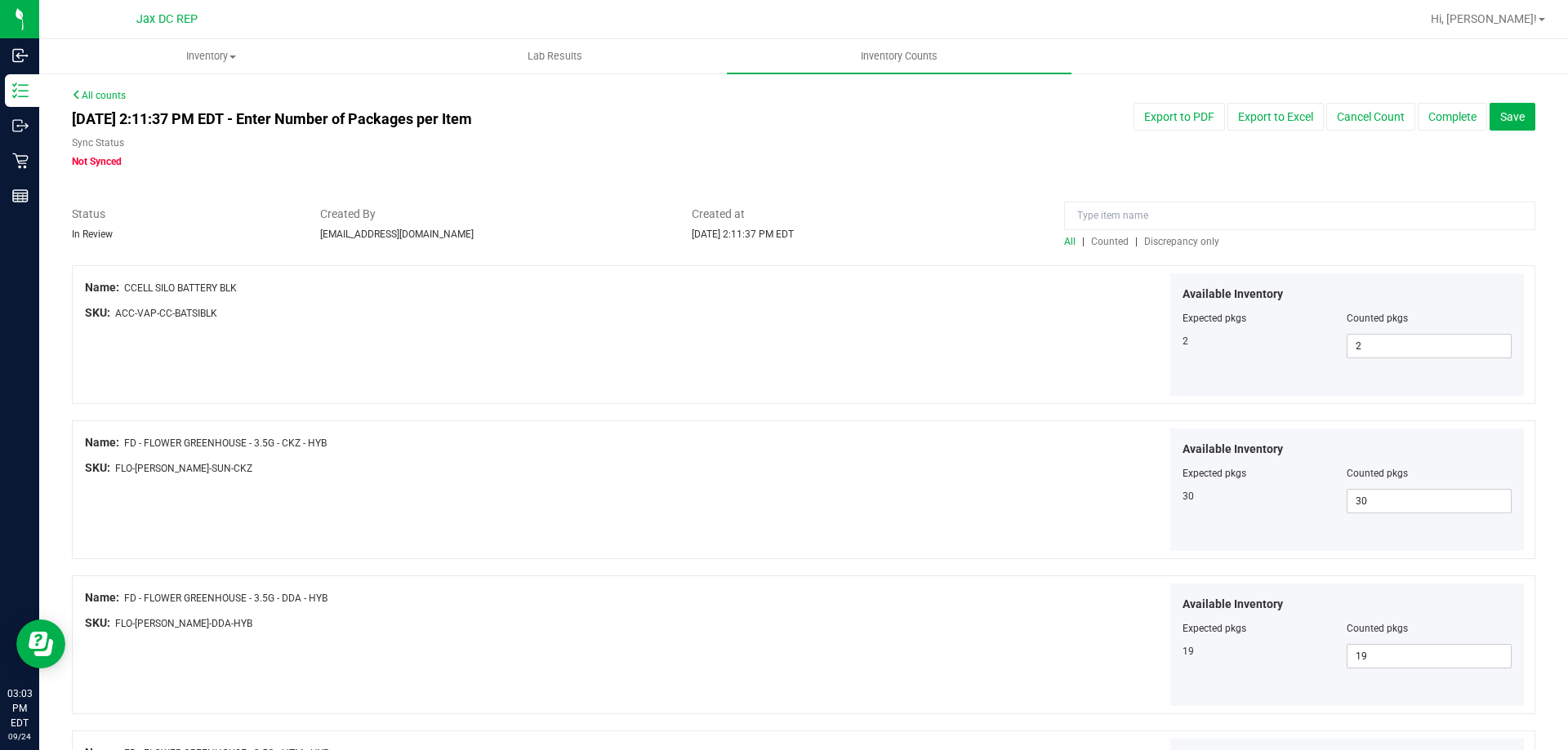
click at [1172, 242] on span "Discrepancy only" at bounding box center [1181, 242] width 75 height 11
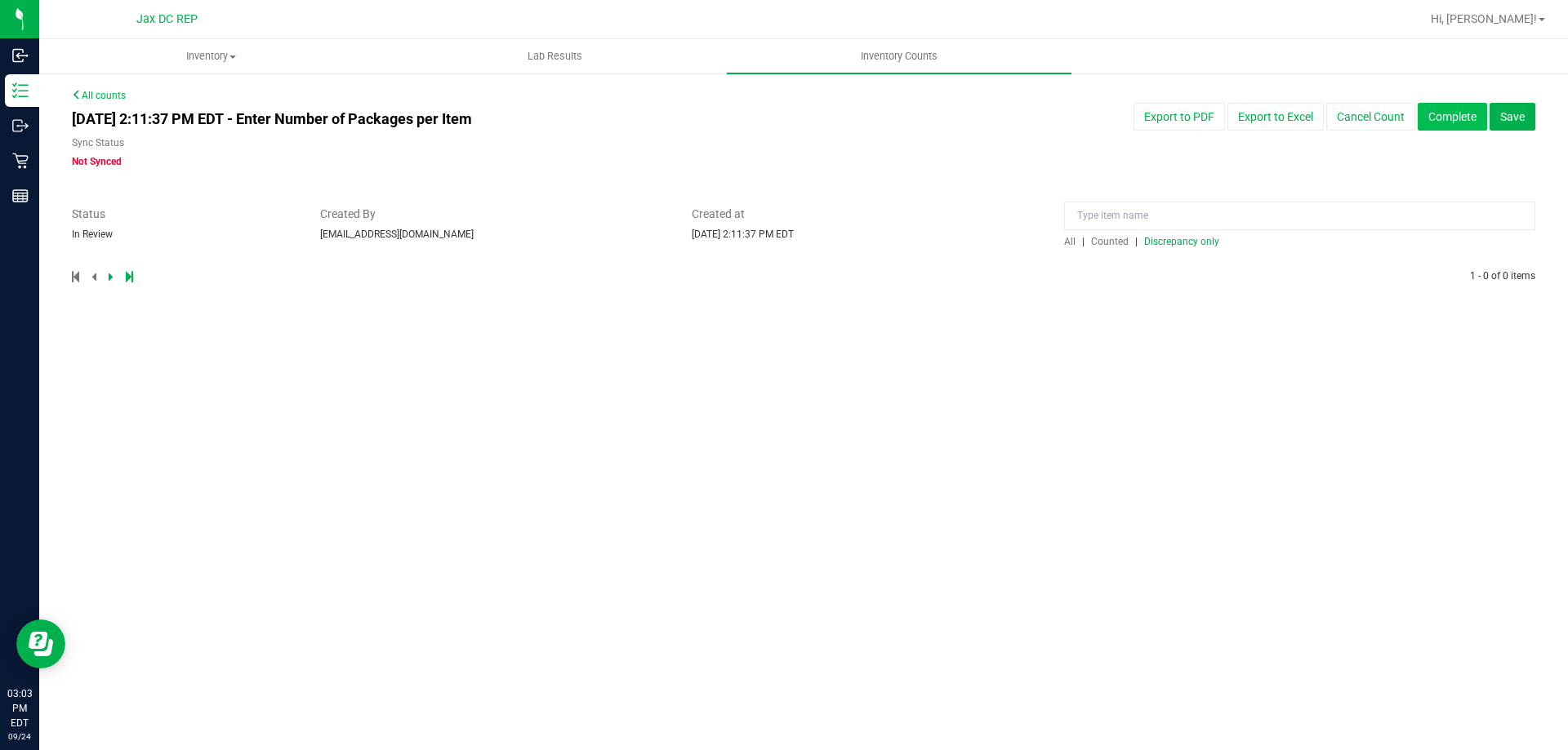
click at [1435, 117] on button "Complete" at bounding box center [1452, 116] width 70 height 28
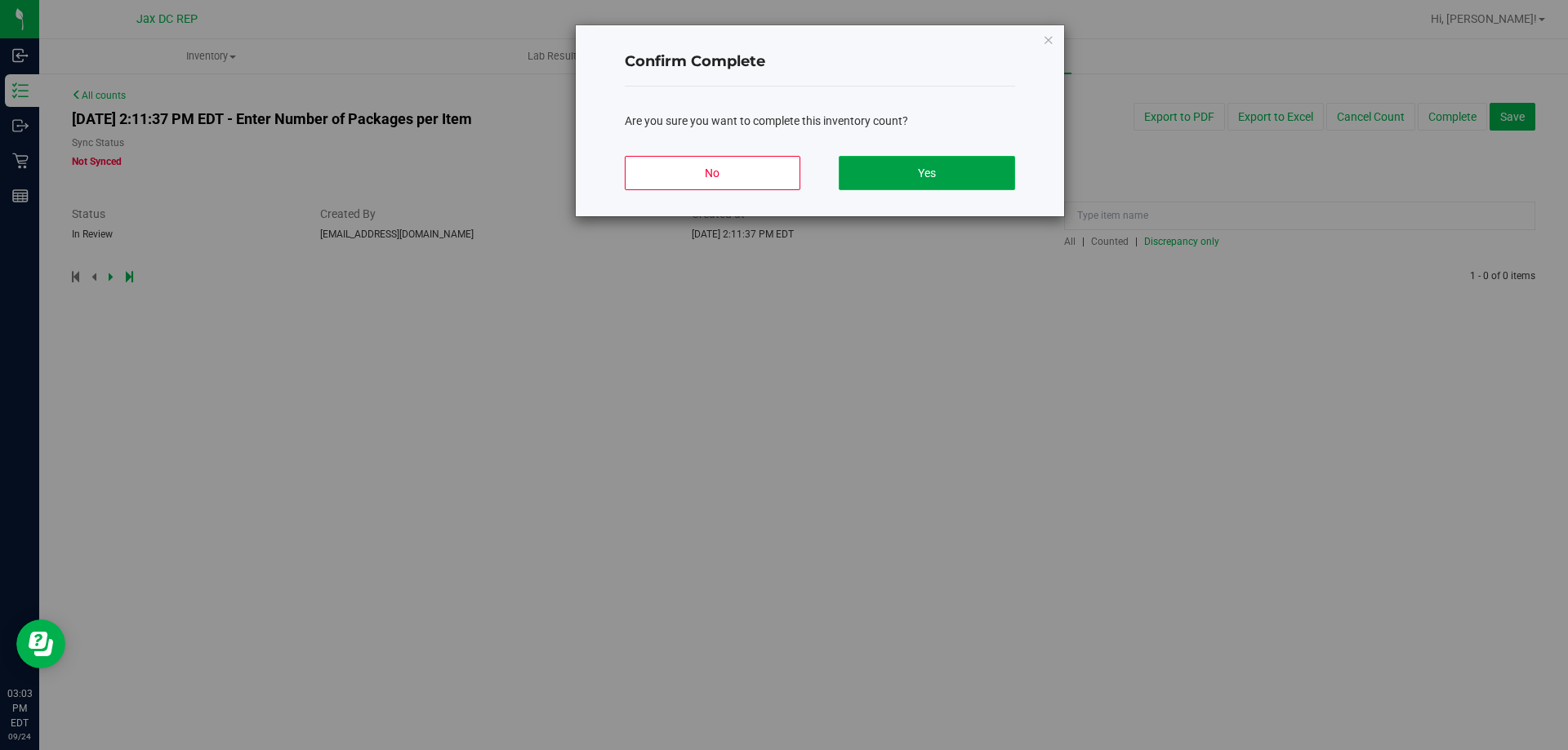
click at [966, 185] on button "Yes" at bounding box center [927, 173] width 175 height 34
